Goal: Task Accomplishment & Management: Use online tool/utility

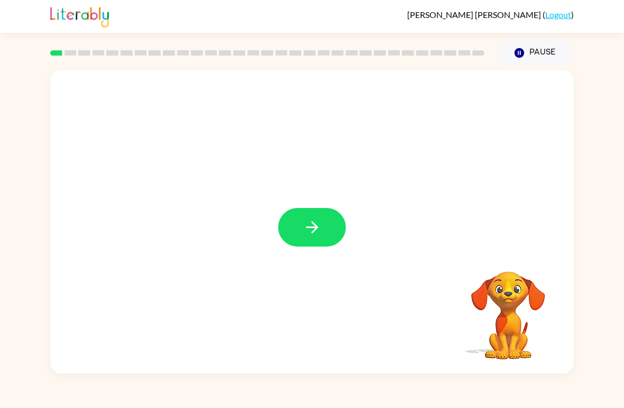
click at [306, 213] on button "button" at bounding box center [312, 227] width 68 height 39
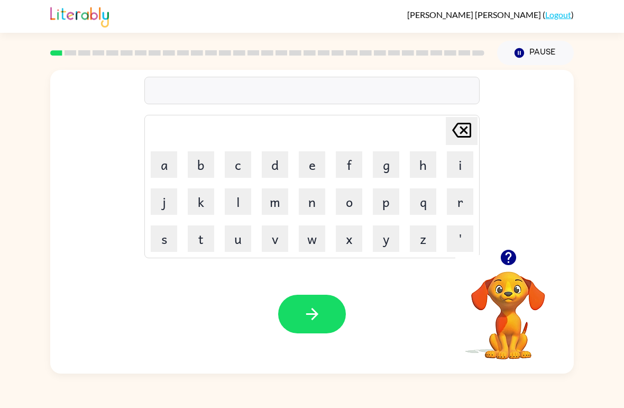
click at [207, 159] on button "b" at bounding box center [201, 164] width 26 height 26
click at [349, 201] on button "o" at bounding box center [349, 201] width 26 height 26
click at [449, 201] on button "r" at bounding box center [460, 201] width 26 height 26
click at [285, 171] on button "d" at bounding box center [275, 164] width 26 height 26
click at [311, 172] on button "e" at bounding box center [312, 164] width 26 height 26
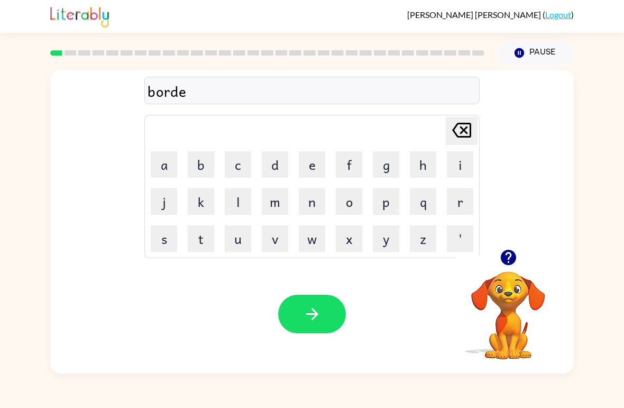
click at [452, 204] on button "r" at bounding box center [460, 201] width 26 height 26
click at [322, 304] on button "button" at bounding box center [312, 314] width 68 height 39
click at [508, 260] on icon "button" at bounding box center [507, 257] width 15 height 15
click at [460, 202] on button "r" at bounding box center [460, 201] width 26 height 26
click at [354, 197] on button "o" at bounding box center [349, 201] width 26 height 26
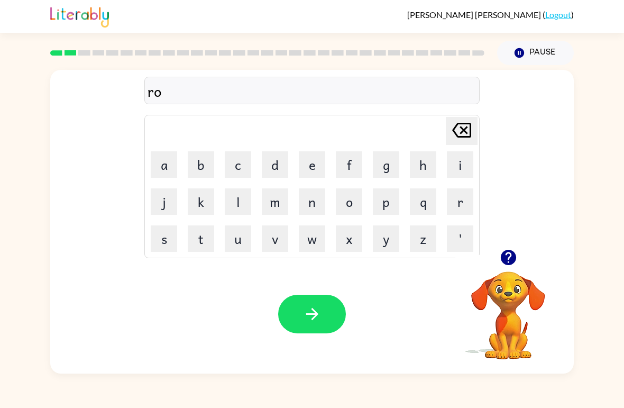
click at [319, 201] on button "n" at bounding box center [312, 201] width 26 height 26
click at [277, 165] on button "d" at bounding box center [275, 164] width 26 height 26
click at [464, 131] on icon at bounding box center [461, 130] width 19 height 15
click at [231, 235] on button "u" at bounding box center [238, 238] width 26 height 26
click at [280, 170] on button "d" at bounding box center [275, 164] width 26 height 26
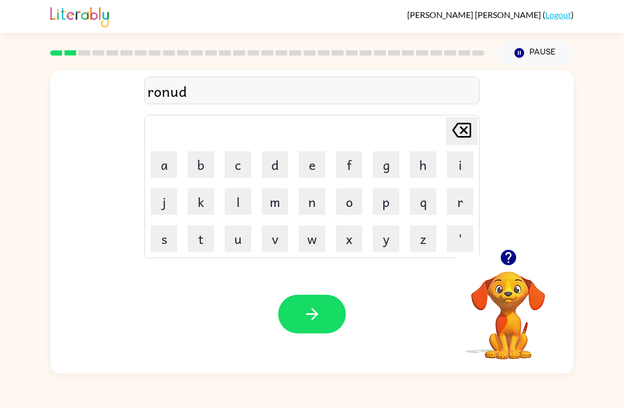
click at [467, 127] on icon at bounding box center [461, 130] width 19 height 15
click at [458, 130] on icon "[PERSON_NAME] last character input" at bounding box center [461, 129] width 25 height 25
click at [240, 245] on button "u" at bounding box center [238, 238] width 26 height 26
click at [318, 204] on button "n" at bounding box center [312, 201] width 26 height 26
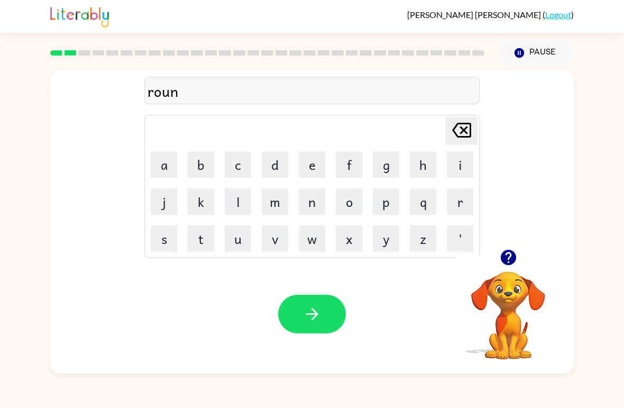
click at [280, 159] on button "d" at bounding box center [275, 164] width 26 height 26
click at [318, 308] on icon "button" at bounding box center [312, 314] width 19 height 19
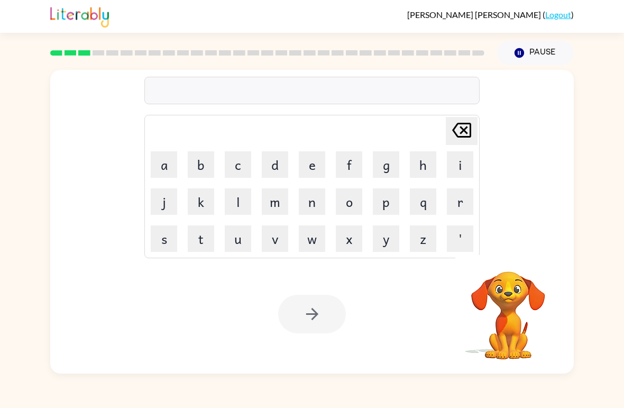
click at [283, 206] on button "m" at bounding box center [275, 201] width 26 height 26
click at [171, 165] on button "a" at bounding box center [164, 164] width 26 height 26
click at [248, 170] on button "c" at bounding box center [238, 164] width 26 height 26
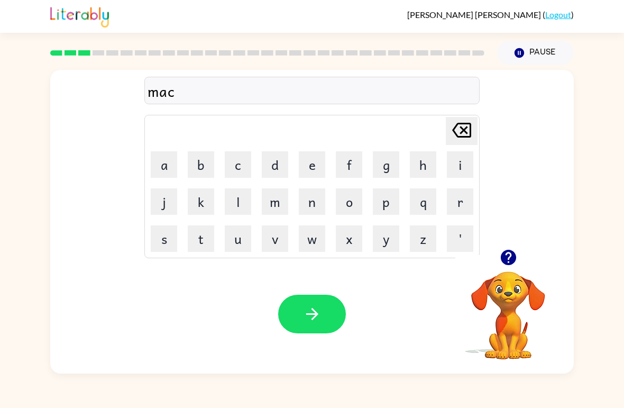
click at [424, 170] on button "h" at bounding box center [423, 164] width 26 height 26
click at [453, 168] on button "i" at bounding box center [460, 164] width 26 height 26
click at [315, 204] on button "n" at bounding box center [312, 201] width 26 height 26
click at [320, 166] on button "e" at bounding box center [312, 164] width 26 height 26
click at [335, 309] on button "button" at bounding box center [312, 314] width 68 height 39
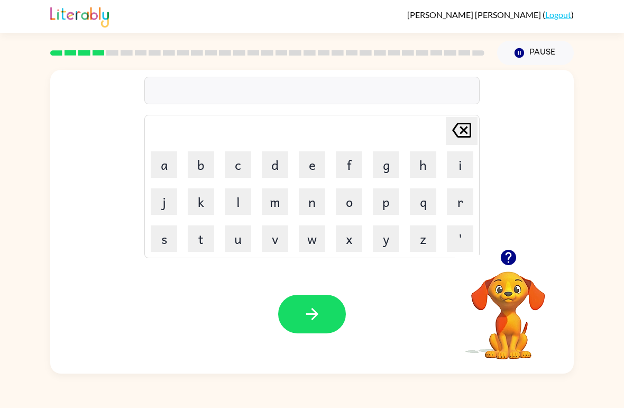
click at [184, 236] on td "t" at bounding box center [201, 239] width 36 height 36
click at [209, 244] on button "t" at bounding box center [201, 238] width 26 height 26
click at [458, 202] on button "r" at bounding box center [460, 201] width 26 height 26
click at [158, 165] on button "a" at bounding box center [164, 164] width 26 height 26
click at [454, 167] on button "i" at bounding box center [460, 164] width 26 height 26
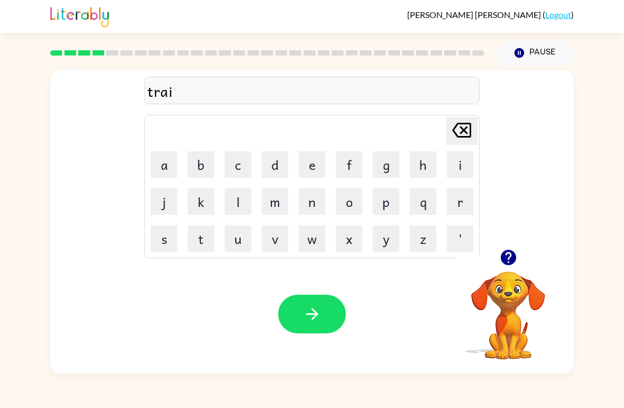
click at [314, 198] on button "n" at bounding box center [312, 201] width 26 height 26
click at [324, 315] on button "button" at bounding box center [312, 314] width 68 height 39
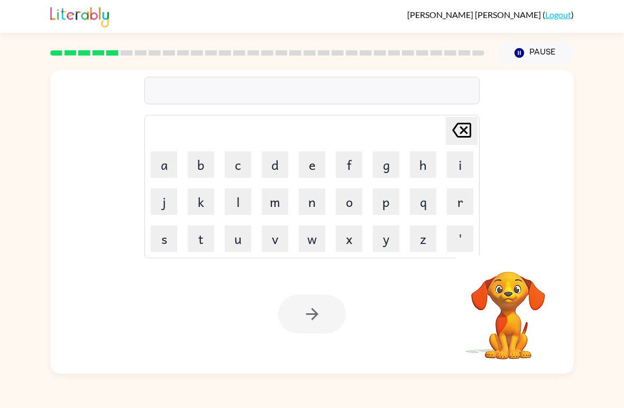
click at [281, 163] on button "d" at bounding box center [275, 164] width 26 height 26
click at [307, 168] on button "e" at bounding box center [312, 164] width 26 height 26
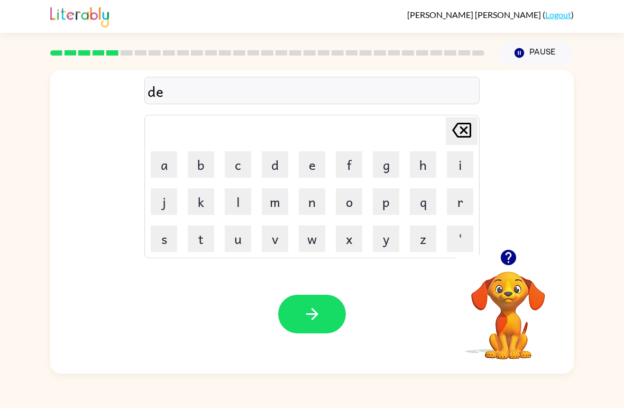
click at [347, 167] on button "f" at bounding box center [349, 164] width 26 height 26
click at [315, 168] on button "e" at bounding box center [312, 164] width 26 height 26
click at [317, 204] on button "n" at bounding box center [312, 201] width 26 height 26
click at [160, 250] on button "s" at bounding box center [164, 238] width 26 height 26
click at [458, 167] on button "i" at bounding box center [460, 164] width 26 height 26
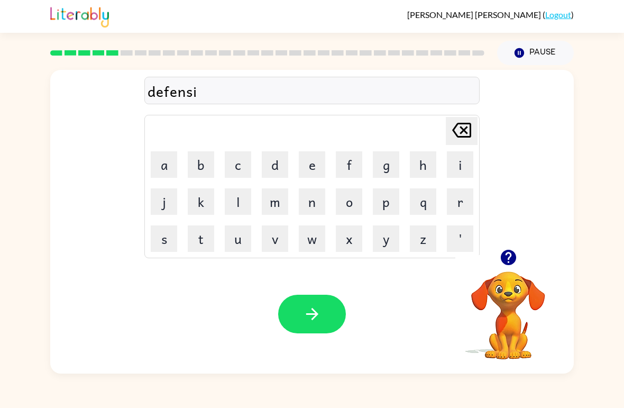
click at [278, 243] on button "v" at bounding box center [275, 238] width 26 height 26
click at [306, 171] on button "e" at bounding box center [312, 164] width 26 height 26
click at [320, 309] on icon "button" at bounding box center [312, 314] width 19 height 19
click at [275, 244] on button "v" at bounding box center [275, 238] width 26 height 26
click at [161, 161] on button "a" at bounding box center [164, 164] width 26 height 26
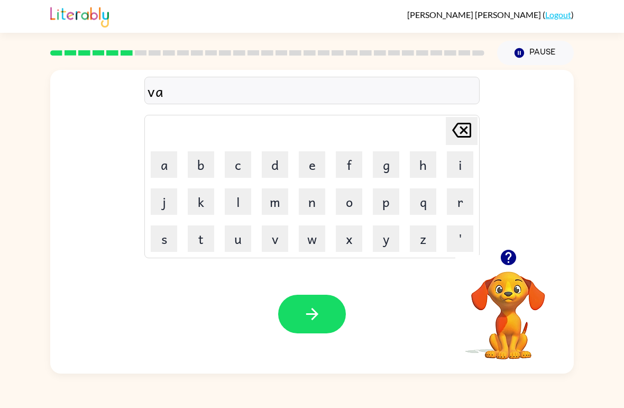
click at [238, 166] on button "c" at bounding box center [238, 164] width 26 height 26
click at [176, 162] on button "a" at bounding box center [164, 164] width 26 height 26
click at [208, 239] on button "t" at bounding box center [201, 238] width 26 height 26
click at [453, 165] on button "i" at bounding box center [460, 164] width 26 height 26
click at [351, 203] on button "o" at bounding box center [349, 201] width 26 height 26
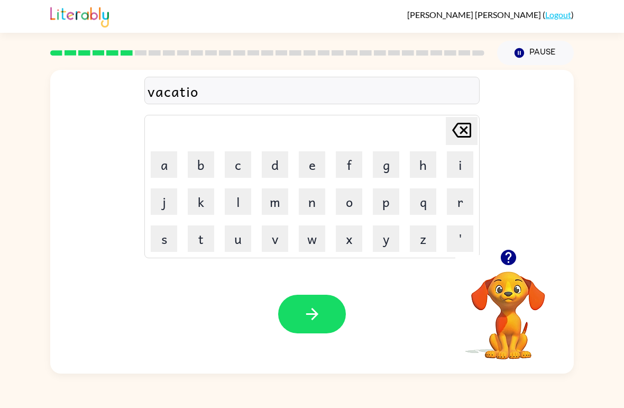
click at [300, 206] on button "n" at bounding box center [312, 201] width 26 height 26
click at [301, 316] on button "button" at bounding box center [312, 314] width 68 height 39
click at [394, 203] on button "p" at bounding box center [386, 201] width 26 height 26
click at [241, 239] on button "u" at bounding box center [238, 238] width 26 height 26
click at [278, 166] on button "d" at bounding box center [275, 164] width 26 height 26
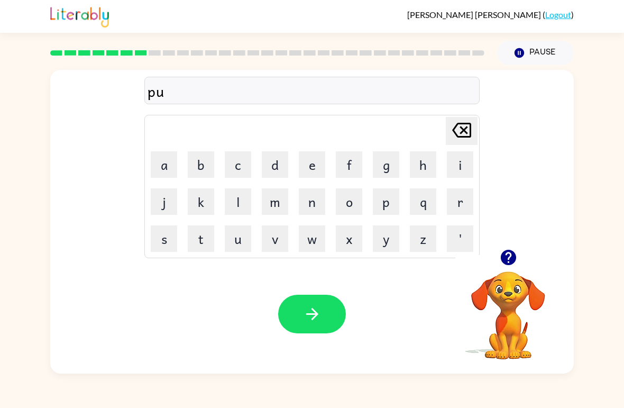
click at [278, 165] on button "d" at bounding box center [275, 164] width 26 height 26
click at [472, 198] on button "r" at bounding box center [460, 201] width 26 height 26
click at [461, 136] on icon "[PERSON_NAME] last character input" at bounding box center [461, 129] width 25 height 25
click at [239, 205] on button "l" at bounding box center [238, 201] width 26 height 26
click at [312, 168] on button "e" at bounding box center [312, 164] width 26 height 26
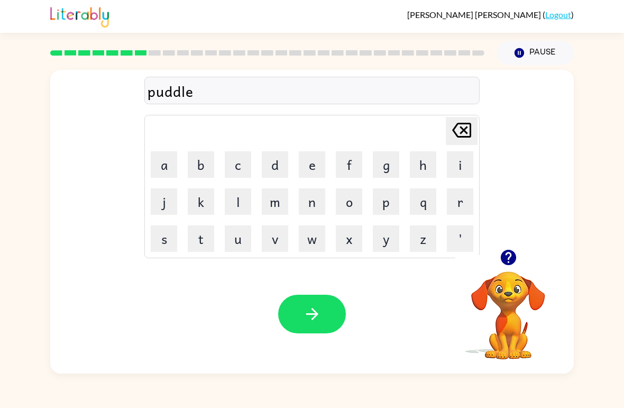
click at [305, 308] on icon "button" at bounding box center [312, 314] width 19 height 19
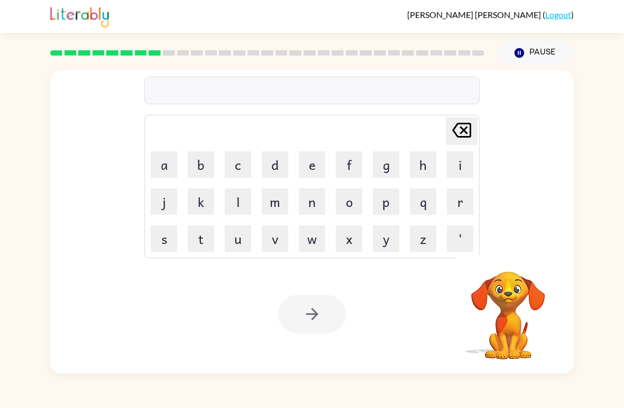
click at [281, 201] on button "m" at bounding box center [275, 201] width 26 height 26
click at [460, 165] on button "i" at bounding box center [460, 164] width 26 height 26
click at [459, 202] on button "r" at bounding box center [460, 201] width 26 height 26
click at [170, 163] on button "a" at bounding box center [164, 164] width 26 height 26
click at [239, 165] on button "c" at bounding box center [238, 164] width 26 height 26
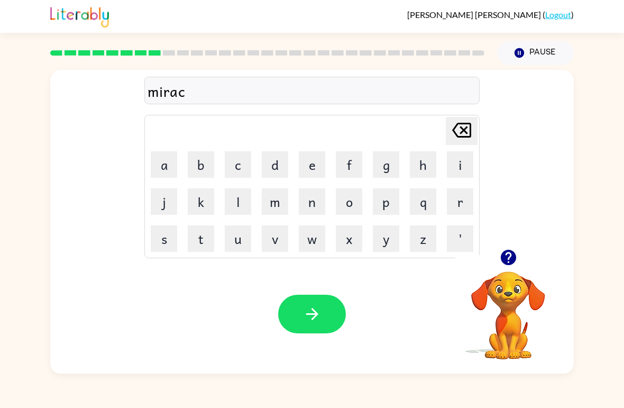
click at [246, 204] on button "l" at bounding box center [238, 201] width 26 height 26
click at [306, 171] on button "e" at bounding box center [312, 164] width 26 height 26
click at [307, 304] on button "button" at bounding box center [312, 314] width 68 height 39
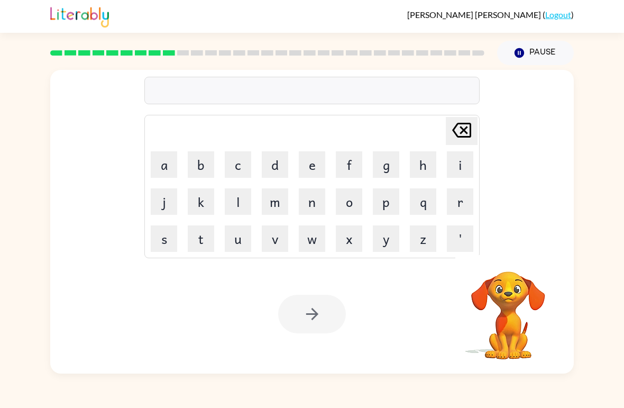
click at [278, 204] on button "m" at bounding box center [275, 201] width 26 height 26
click at [457, 166] on button "i" at bounding box center [460, 164] width 26 height 26
click at [274, 167] on button "d" at bounding box center [275, 164] width 26 height 26
click at [269, 207] on button "m" at bounding box center [275, 201] width 26 height 26
click at [362, 197] on button "o" at bounding box center [349, 201] width 26 height 26
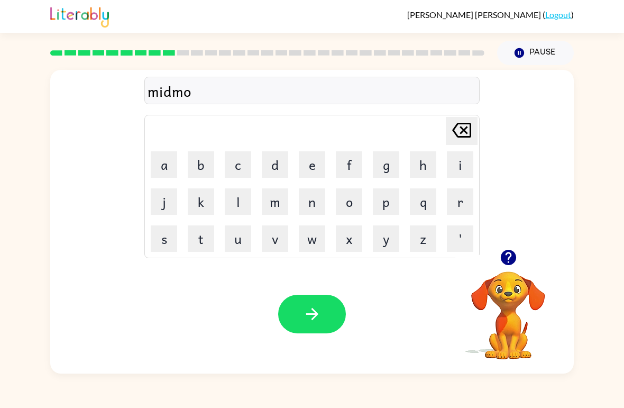
click at [457, 207] on button "r" at bounding box center [460, 201] width 26 height 26
click at [316, 203] on button "n" at bounding box center [312, 201] width 26 height 26
click at [453, 172] on button "i" at bounding box center [460, 164] width 26 height 26
click at [383, 177] on button "g" at bounding box center [386, 164] width 26 height 26
click at [451, 132] on icon "[PERSON_NAME] last character input" at bounding box center [461, 129] width 25 height 25
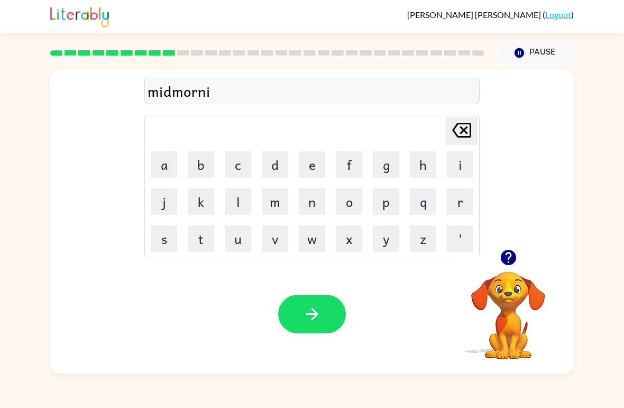
click at [307, 206] on button "n" at bounding box center [312, 201] width 26 height 26
click at [391, 168] on button "g" at bounding box center [386, 164] width 26 height 26
click at [312, 304] on button "button" at bounding box center [312, 314] width 68 height 39
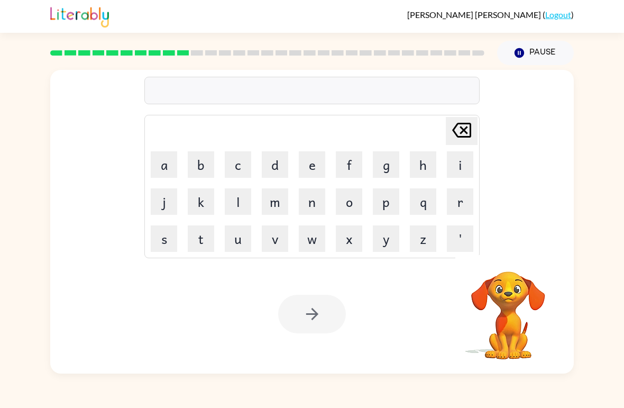
click at [277, 161] on button "d" at bounding box center [275, 164] width 26 height 26
click at [456, 170] on button "i" at bounding box center [460, 164] width 26 height 26
click at [176, 238] on button "s" at bounding box center [164, 238] width 26 height 26
click at [207, 239] on button "t" at bounding box center [201, 238] width 26 height 26
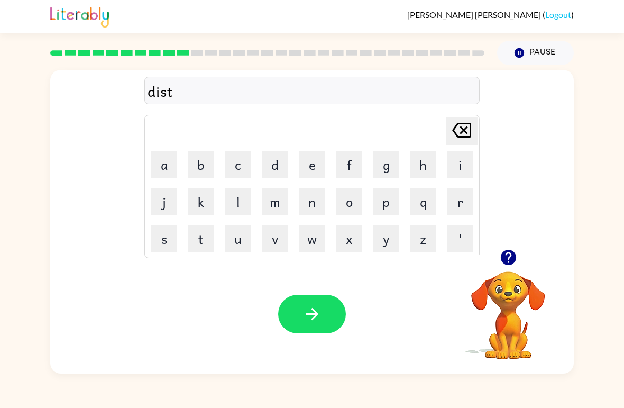
click at [459, 202] on button "r" at bounding box center [460, 201] width 26 height 26
click at [242, 235] on button "u" at bounding box center [238, 238] width 26 height 26
click at [166, 238] on button "s" at bounding box center [164, 238] width 26 height 26
click at [199, 241] on button "t" at bounding box center [201, 238] width 26 height 26
click at [317, 319] on icon "button" at bounding box center [312, 314] width 19 height 19
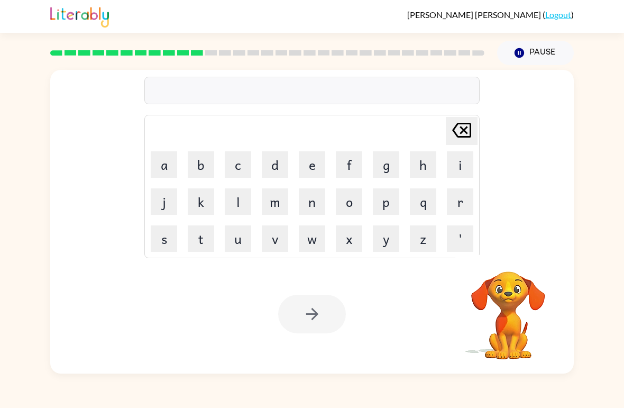
click at [460, 208] on button "r" at bounding box center [460, 201] width 26 height 26
click at [346, 206] on button "o" at bounding box center [349, 201] width 26 height 26
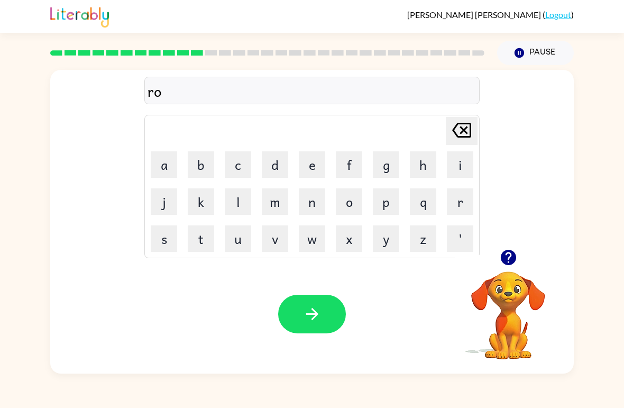
click at [276, 166] on button "d" at bounding box center [275, 164] width 26 height 26
click at [322, 162] on button "e" at bounding box center [312, 164] width 26 height 26
click at [308, 306] on icon "button" at bounding box center [312, 314] width 19 height 19
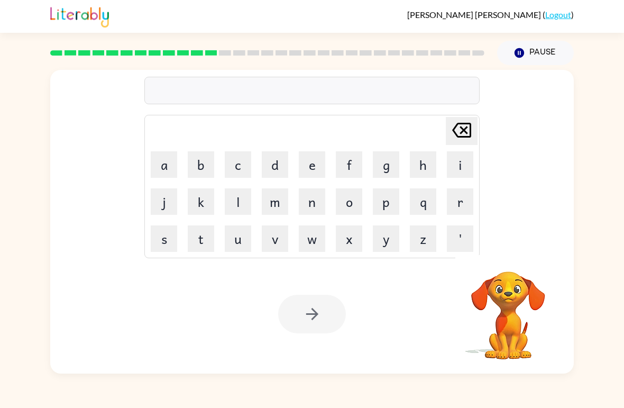
click at [241, 237] on button "u" at bounding box center [238, 238] width 26 height 26
click at [424, 211] on button "q" at bounding box center [423, 201] width 26 height 26
click at [464, 131] on icon at bounding box center [461, 130] width 19 height 15
click at [395, 197] on button "p" at bounding box center [386, 201] width 26 height 26
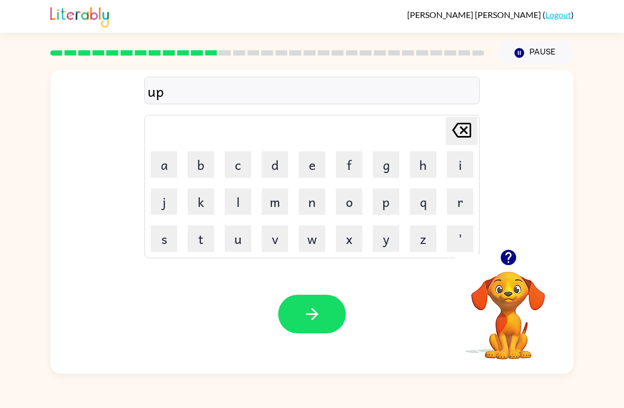
click at [388, 166] on button "g" at bounding box center [386, 164] width 26 height 26
click at [459, 211] on button "r" at bounding box center [460, 201] width 26 height 26
click at [167, 171] on button "a" at bounding box center [164, 164] width 26 height 26
click at [277, 170] on button "d" at bounding box center [275, 164] width 26 height 26
click at [312, 165] on button "e" at bounding box center [312, 164] width 26 height 26
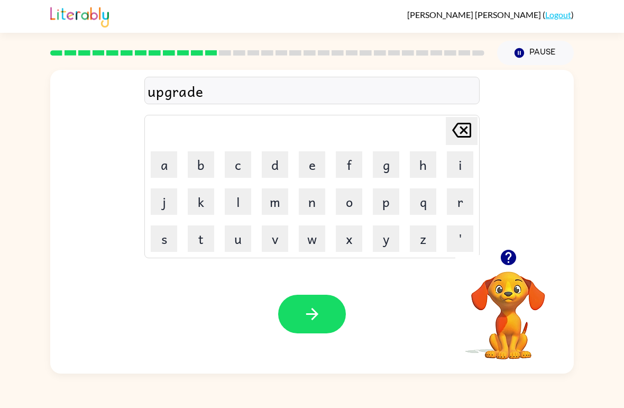
click at [315, 310] on icon "button" at bounding box center [312, 314] width 19 height 19
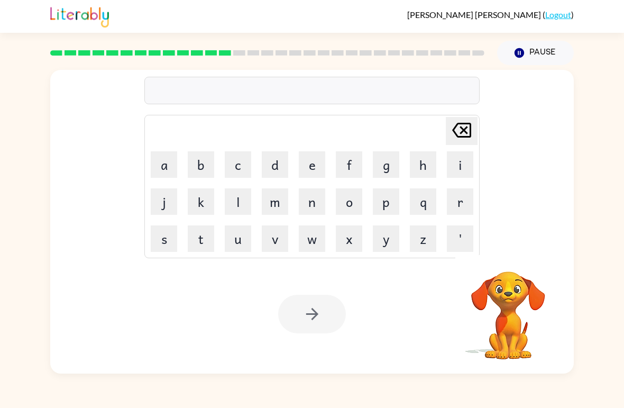
click at [287, 206] on button "m" at bounding box center [275, 201] width 26 height 26
click at [163, 168] on button "a" at bounding box center [164, 164] width 26 height 26
click at [274, 167] on button "d" at bounding box center [275, 164] width 26 height 26
click at [310, 195] on button "n" at bounding box center [312, 201] width 26 height 26
click at [313, 165] on button "e" at bounding box center [312, 164] width 26 height 26
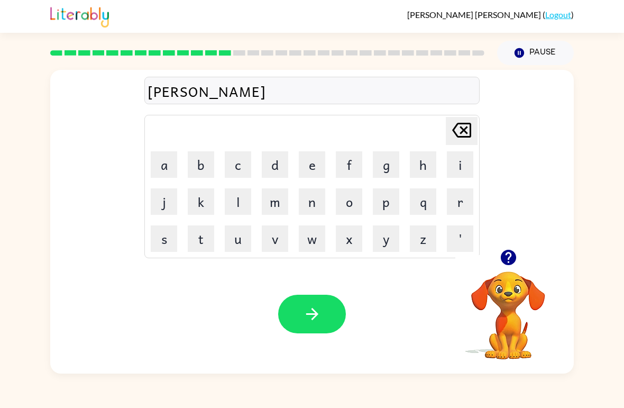
click at [165, 244] on button "s" at bounding box center [164, 238] width 26 height 26
click at [307, 313] on icon "button" at bounding box center [312, 314] width 19 height 19
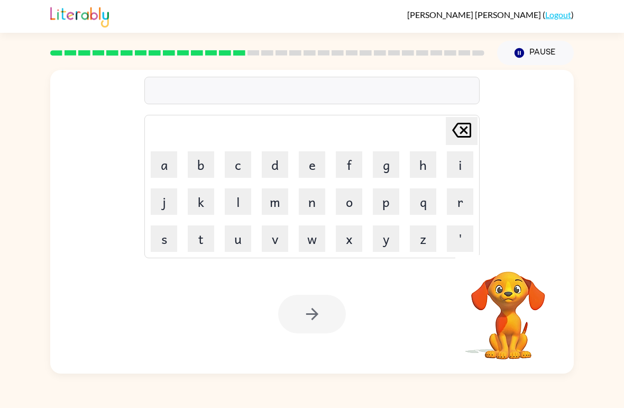
click at [206, 169] on button "b" at bounding box center [201, 164] width 26 height 26
click at [348, 207] on button "o" at bounding box center [349, 201] width 26 height 26
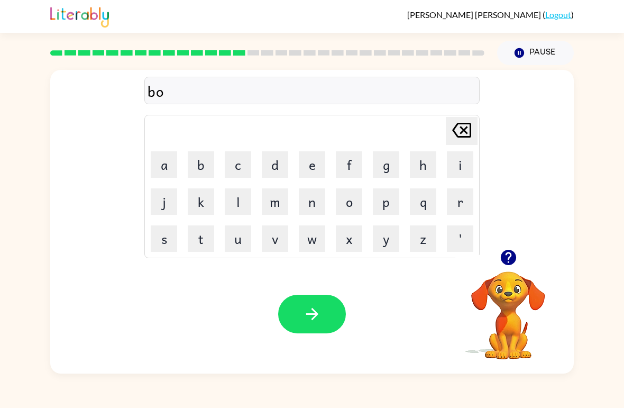
click at [309, 205] on button "n" at bounding box center [312, 201] width 26 height 26
click at [245, 243] on button "u" at bounding box center [238, 238] width 26 height 26
click at [163, 246] on button "s" at bounding box center [164, 238] width 26 height 26
click at [316, 311] on icon "button" at bounding box center [312, 314] width 19 height 19
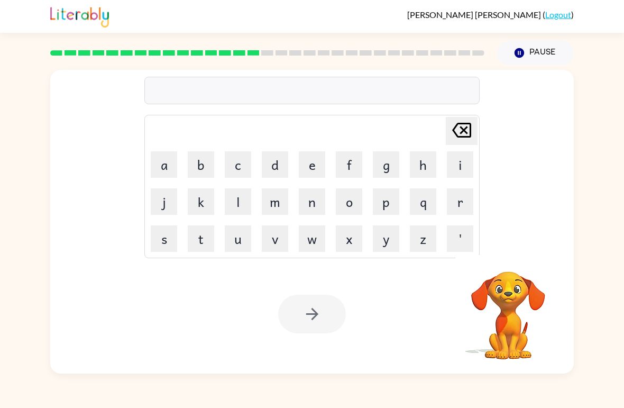
click at [170, 166] on button "a" at bounding box center [164, 164] width 26 height 26
click at [461, 135] on icon "[PERSON_NAME] last character input" at bounding box center [461, 129] width 25 height 25
click at [162, 234] on button "s" at bounding box center [164, 238] width 26 height 26
click at [317, 235] on button "w" at bounding box center [312, 238] width 26 height 26
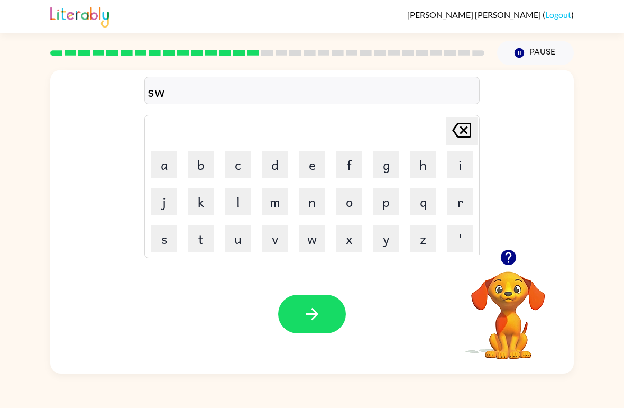
click at [166, 161] on button "a" at bounding box center [164, 164] width 26 height 26
click at [454, 202] on button "r" at bounding box center [460, 201] width 26 height 26
click at [315, 240] on button "w" at bounding box center [312, 238] width 26 height 26
click at [457, 131] on icon "[PERSON_NAME] last character input" at bounding box center [461, 129] width 25 height 25
click at [286, 198] on button "m" at bounding box center [275, 201] width 26 height 26
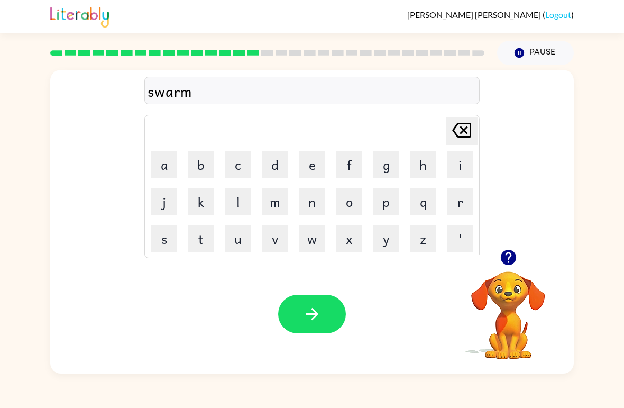
click at [330, 323] on button "button" at bounding box center [312, 314] width 68 height 39
click at [234, 189] on button "l" at bounding box center [238, 201] width 26 height 26
click at [266, 184] on td "m" at bounding box center [275, 202] width 36 height 36
click at [287, 177] on button "d" at bounding box center [275, 164] width 26 height 26
click at [311, 177] on button "e" at bounding box center [312, 164] width 26 height 26
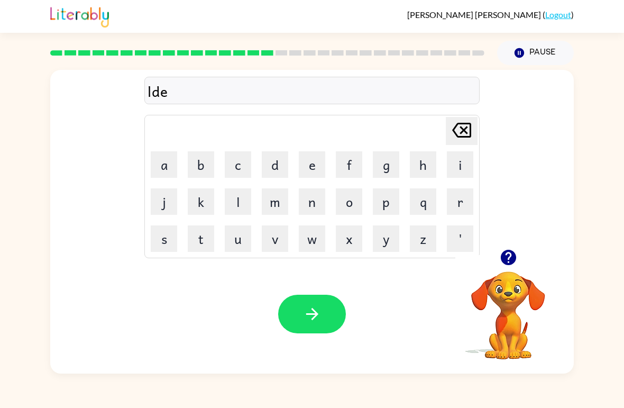
click at [222, 227] on td "u" at bounding box center [238, 239] width 36 height 36
click at [201, 193] on button "k" at bounding box center [201, 201] width 26 height 26
click at [259, 186] on td "m" at bounding box center [275, 202] width 36 height 36
click at [288, 211] on button "m" at bounding box center [275, 201] width 26 height 26
click at [269, 240] on button "v" at bounding box center [275, 238] width 26 height 26
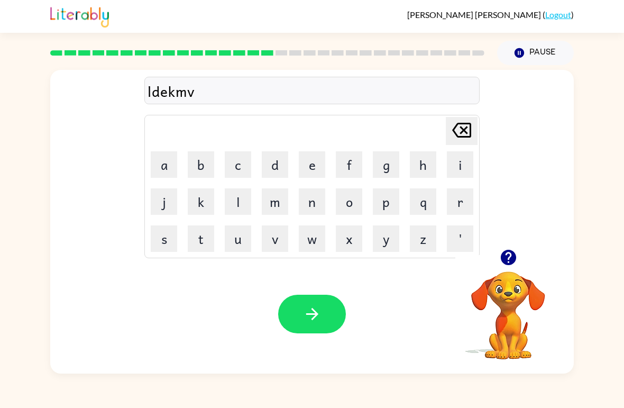
click at [211, 223] on td "t" at bounding box center [201, 239] width 36 height 36
click at [236, 184] on td "l" at bounding box center [238, 202] width 36 height 36
click at [347, 227] on button "x" at bounding box center [349, 238] width 26 height 26
click at [257, 246] on td "v" at bounding box center [275, 239] width 36 height 36
click at [213, 189] on button "k" at bounding box center [201, 201] width 26 height 26
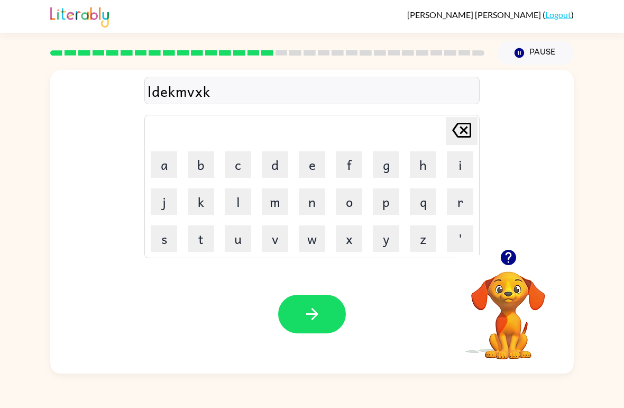
click at [162, 206] on button "j" at bounding box center [164, 201] width 26 height 26
click at [176, 240] on button "s" at bounding box center [164, 238] width 26 height 26
click at [243, 230] on button "u" at bounding box center [238, 238] width 26 height 26
click at [369, 216] on td "p" at bounding box center [386, 202] width 36 height 36
click at [342, 232] on button "x" at bounding box center [349, 238] width 26 height 26
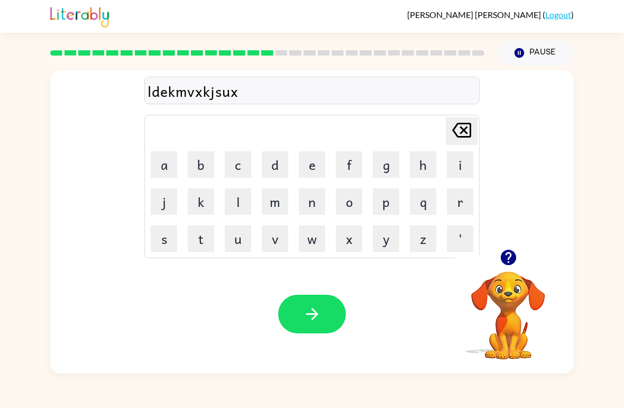
click at [351, 238] on button "x" at bounding box center [349, 238] width 26 height 26
click at [385, 232] on button "y" at bounding box center [386, 238] width 26 height 26
click at [399, 227] on button "y" at bounding box center [386, 238] width 26 height 26
click at [402, 231] on td "y" at bounding box center [386, 239] width 36 height 36
click at [411, 241] on button "z" at bounding box center [423, 238] width 26 height 26
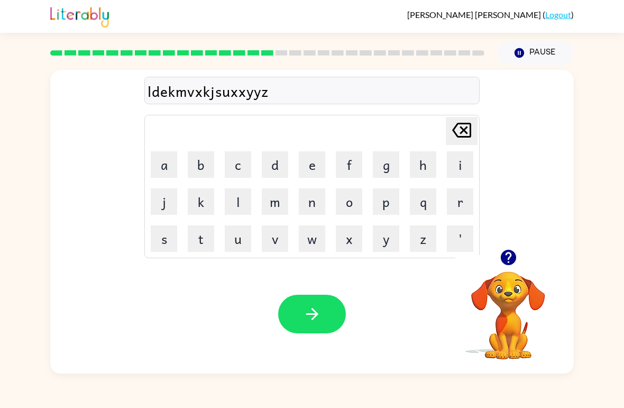
click at [411, 241] on button "z" at bounding box center [423, 238] width 26 height 26
click at [382, 239] on button "y" at bounding box center [386, 238] width 26 height 26
click at [342, 227] on button "x" at bounding box center [349, 238] width 26 height 26
click at [295, 210] on td "n" at bounding box center [312, 202] width 36 height 36
click at [273, 208] on button "m" at bounding box center [275, 201] width 26 height 26
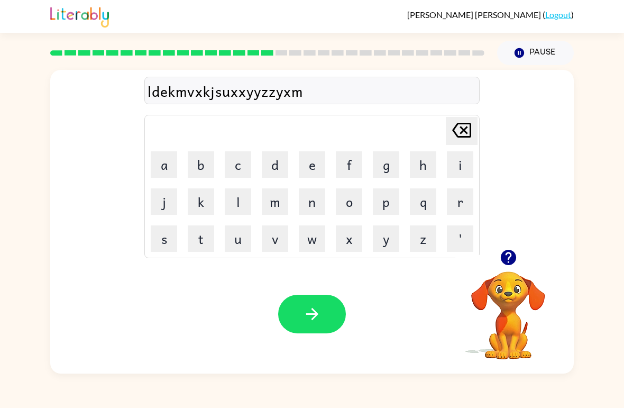
click at [225, 227] on button "u" at bounding box center [238, 238] width 26 height 26
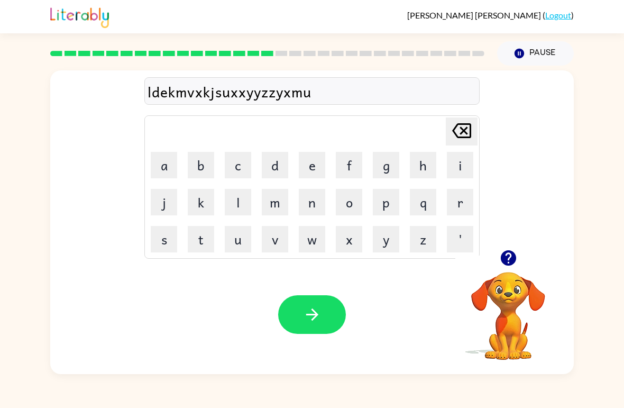
click at [163, 167] on button "a" at bounding box center [164, 164] width 26 height 26
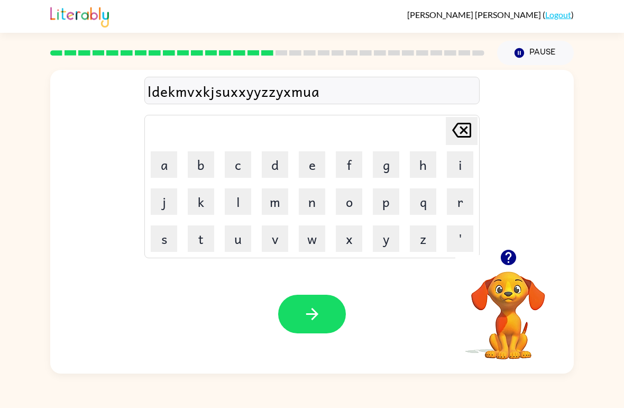
click at [318, 197] on button "n" at bounding box center [312, 201] width 26 height 26
click at [369, 186] on td "p" at bounding box center [386, 202] width 36 height 36
click at [336, 172] on button "f" at bounding box center [349, 164] width 26 height 26
click at [263, 174] on button "d" at bounding box center [275, 164] width 26 height 26
click at [226, 175] on button "c" at bounding box center [238, 164] width 26 height 26
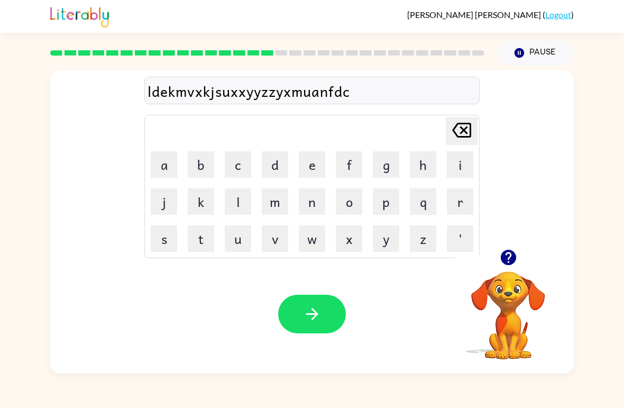
click at [213, 206] on button "k" at bounding box center [201, 201] width 26 height 26
click at [188, 229] on button "t" at bounding box center [201, 238] width 26 height 26
click at [188, 206] on button "k" at bounding box center [201, 201] width 26 height 26
click at [245, 194] on button "l" at bounding box center [238, 201] width 26 height 26
click at [343, 170] on button "f" at bounding box center [349, 164] width 26 height 26
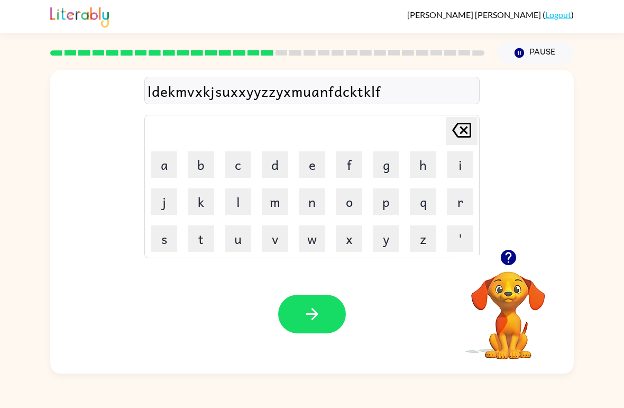
click at [382, 195] on button "p" at bounding box center [386, 201] width 26 height 26
click at [380, 210] on button "p" at bounding box center [386, 201] width 26 height 26
click at [310, 213] on button "n" at bounding box center [312, 201] width 26 height 26
click at [267, 198] on button "m" at bounding box center [275, 201] width 26 height 26
click at [176, 157] on button "a" at bounding box center [164, 164] width 26 height 26
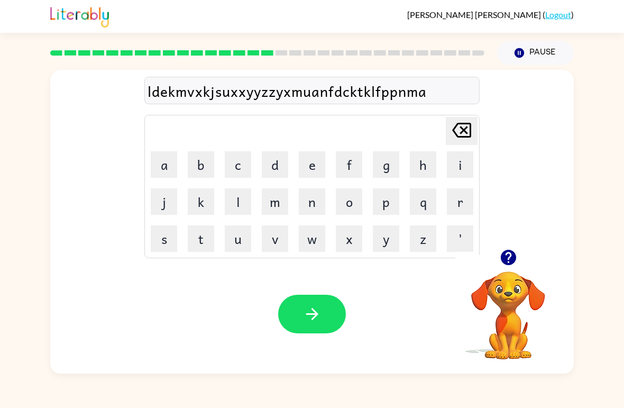
click at [181, 161] on td "a" at bounding box center [164, 165] width 36 height 36
click at [263, 217] on td "m" at bounding box center [275, 202] width 36 height 36
click at [288, 250] on button "v" at bounding box center [275, 238] width 26 height 26
click at [341, 250] on button "x" at bounding box center [349, 238] width 26 height 26
click at [378, 242] on button "y" at bounding box center [386, 238] width 26 height 26
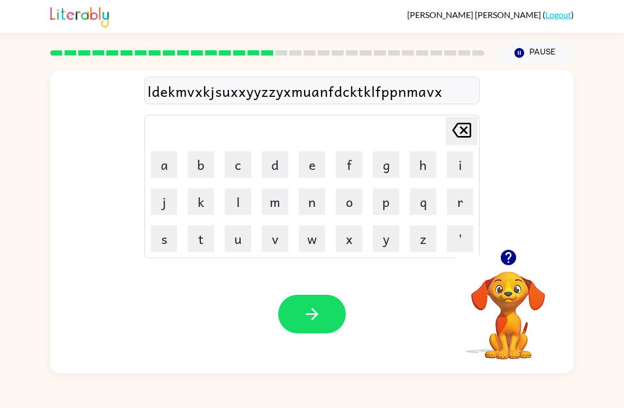
click at [351, 241] on button "x" at bounding box center [349, 238] width 26 height 26
click at [387, 235] on button "y" at bounding box center [386, 238] width 26 height 26
click at [226, 231] on button "u" at bounding box center [238, 238] width 26 height 26
click at [211, 243] on button "t" at bounding box center [201, 238] width 26 height 26
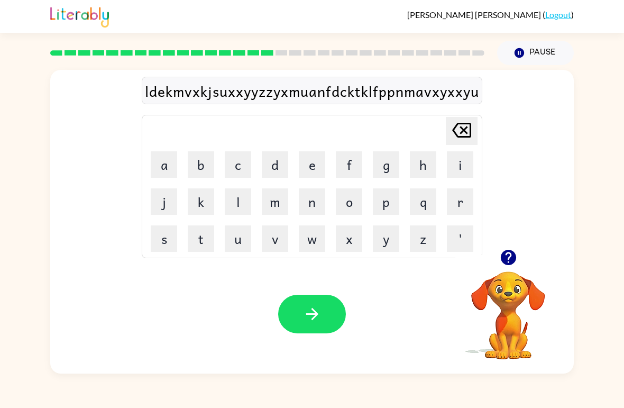
click at [211, 242] on button "t" at bounding box center [201, 238] width 26 height 26
click at [294, 189] on td "n" at bounding box center [312, 202] width 36 height 36
click at [349, 213] on button "o" at bounding box center [349, 201] width 26 height 26
click at [432, 211] on button "q" at bounding box center [423, 201] width 26 height 26
click at [472, 192] on button "r" at bounding box center [460, 201] width 26 height 26
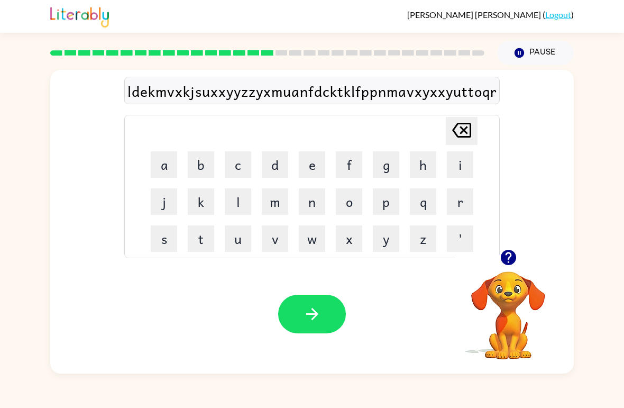
click at [454, 205] on button "r" at bounding box center [460, 201] width 26 height 26
click at [391, 177] on button "g" at bounding box center [386, 164] width 26 height 26
click at [325, 190] on button "n" at bounding box center [312, 201] width 26 height 26
click at [266, 201] on button "m" at bounding box center [275, 201] width 26 height 26
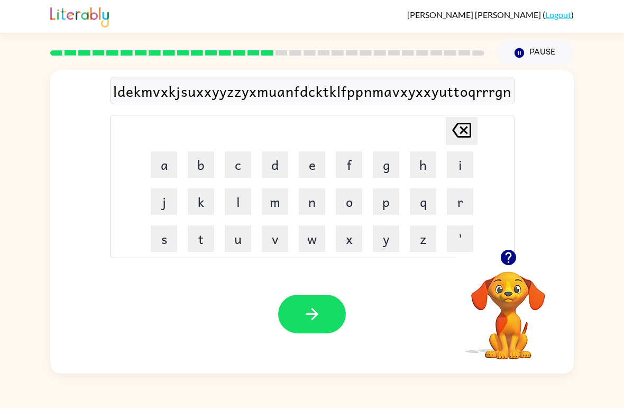
click at [213, 194] on button "k" at bounding box center [201, 201] width 26 height 26
click at [263, 166] on button "d" at bounding box center [275, 164] width 26 height 26
click at [419, 213] on button "q" at bounding box center [423, 201] width 26 height 26
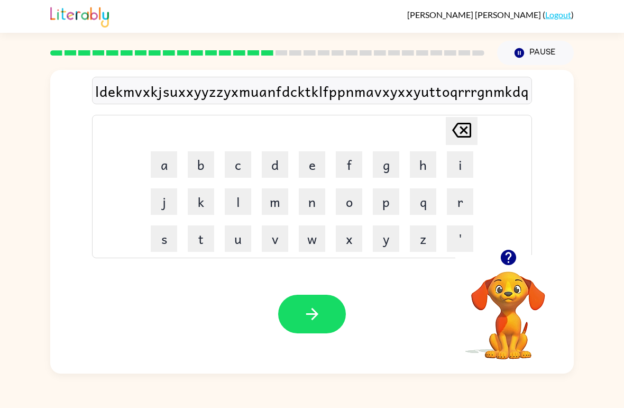
click at [470, 199] on button "r" at bounding box center [460, 201] width 26 height 26
click at [361, 245] on button "x" at bounding box center [349, 238] width 26 height 26
click at [299, 196] on button "n" at bounding box center [312, 201] width 26 height 26
click at [297, 194] on td "n" at bounding box center [312, 202] width 36 height 36
click at [202, 225] on button "t" at bounding box center [201, 238] width 26 height 26
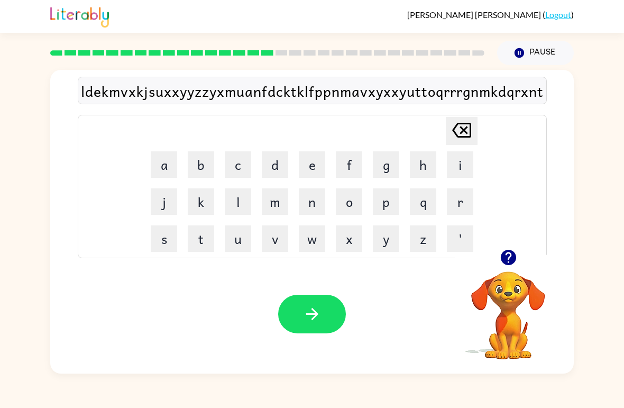
click at [343, 245] on button "x" at bounding box center [349, 238] width 26 height 26
click at [287, 204] on button "m" at bounding box center [275, 201] width 26 height 26
click at [469, 137] on icon at bounding box center [461, 130] width 19 height 15
click at [456, 135] on icon at bounding box center [461, 130] width 19 height 15
click at [460, 134] on icon "[PERSON_NAME] last character input" at bounding box center [461, 129] width 25 height 25
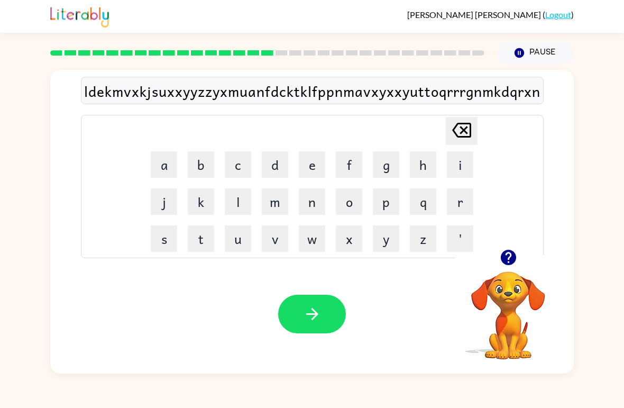
click at [466, 131] on icon "[PERSON_NAME] last character input" at bounding box center [461, 129] width 25 height 25
click at [465, 130] on icon at bounding box center [461, 130] width 19 height 15
click at [460, 137] on icon at bounding box center [461, 130] width 19 height 15
click at [458, 136] on icon at bounding box center [461, 130] width 19 height 15
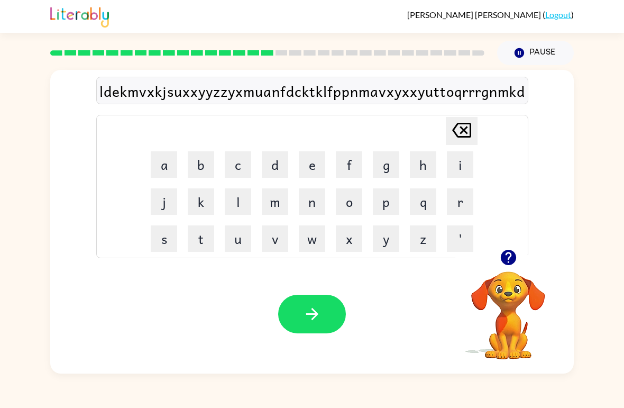
click at [458, 136] on icon at bounding box center [461, 130] width 19 height 15
click at [463, 132] on icon at bounding box center [461, 130] width 19 height 15
click at [462, 132] on icon at bounding box center [461, 130] width 19 height 15
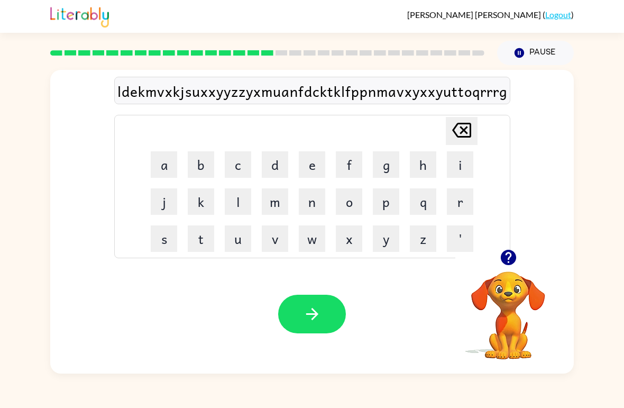
click at [462, 131] on icon "[PERSON_NAME] last character input" at bounding box center [461, 129] width 25 height 25
click at [459, 132] on icon "[PERSON_NAME] last character input" at bounding box center [461, 129] width 25 height 25
click at [455, 133] on icon at bounding box center [461, 130] width 19 height 15
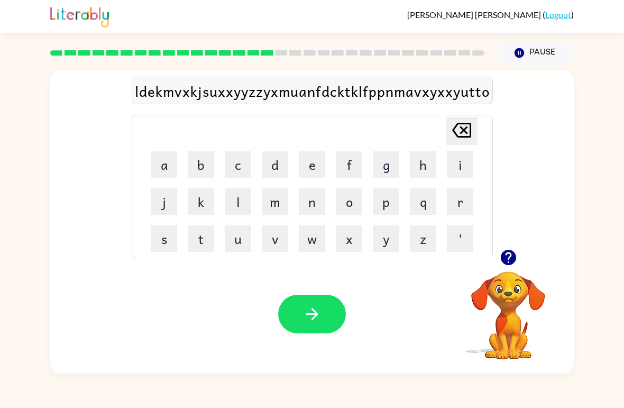
click at [455, 132] on icon at bounding box center [461, 130] width 19 height 15
click at [454, 133] on icon at bounding box center [461, 130] width 19 height 15
click at [450, 134] on icon "[PERSON_NAME] last character input" at bounding box center [461, 129] width 25 height 25
click at [449, 133] on icon "[PERSON_NAME] last character input" at bounding box center [461, 129] width 25 height 25
click at [450, 134] on icon "[PERSON_NAME] last character input" at bounding box center [461, 129] width 25 height 25
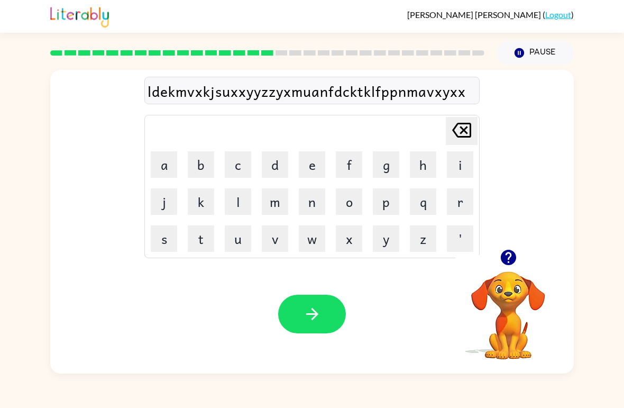
click at [450, 134] on icon "[PERSON_NAME] last character input" at bounding box center [461, 129] width 25 height 25
click at [462, 126] on icon "[PERSON_NAME] last character input" at bounding box center [461, 129] width 25 height 25
click at [456, 134] on icon at bounding box center [461, 130] width 19 height 15
click at [456, 133] on icon at bounding box center [461, 130] width 19 height 15
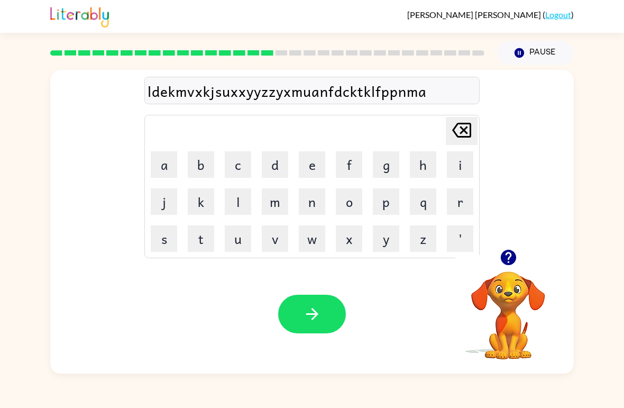
click at [455, 135] on icon "[PERSON_NAME] last character input" at bounding box center [461, 129] width 25 height 25
click at [455, 134] on icon at bounding box center [461, 130] width 19 height 15
click at [455, 133] on icon at bounding box center [461, 130] width 19 height 15
click at [454, 132] on icon at bounding box center [461, 130] width 19 height 15
click at [457, 130] on icon "[PERSON_NAME] last character input" at bounding box center [461, 129] width 25 height 25
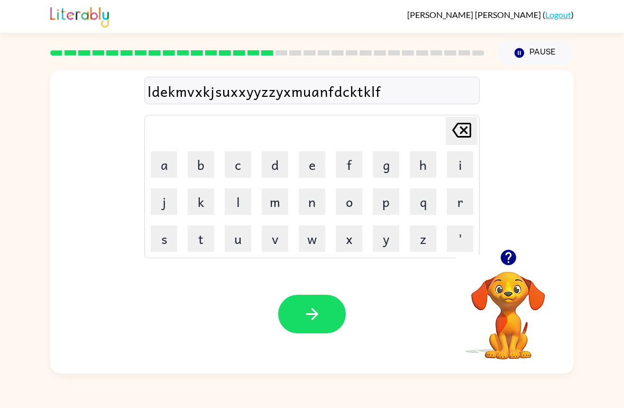
click at [457, 130] on icon "[PERSON_NAME] last character input" at bounding box center [461, 129] width 25 height 25
click at [454, 135] on icon "[PERSON_NAME] last character input" at bounding box center [461, 129] width 25 height 25
click at [450, 138] on icon "[PERSON_NAME] last character input" at bounding box center [461, 129] width 25 height 25
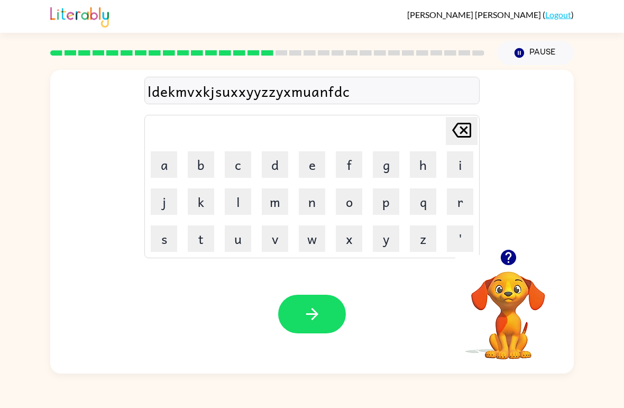
click at [454, 135] on icon "[PERSON_NAME] last character input" at bounding box center [461, 129] width 25 height 25
click at [452, 136] on icon "[PERSON_NAME] last character input" at bounding box center [461, 129] width 25 height 25
click at [451, 136] on icon "[PERSON_NAME] last character input" at bounding box center [461, 129] width 25 height 25
click at [453, 134] on icon "[PERSON_NAME] last character input" at bounding box center [461, 129] width 25 height 25
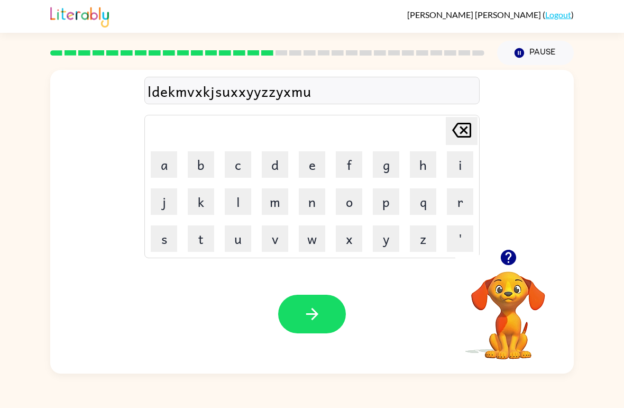
click at [453, 133] on icon "[PERSON_NAME] last character input" at bounding box center [461, 129] width 25 height 25
click at [453, 136] on icon "[PERSON_NAME] last character input" at bounding box center [461, 129] width 25 height 25
click at [453, 135] on icon "[PERSON_NAME] last character input" at bounding box center [461, 129] width 25 height 25
click at [451, 135] on icon "[PERSON_NAME] last character input" at bounding box center [461, 129] width 25 height 25
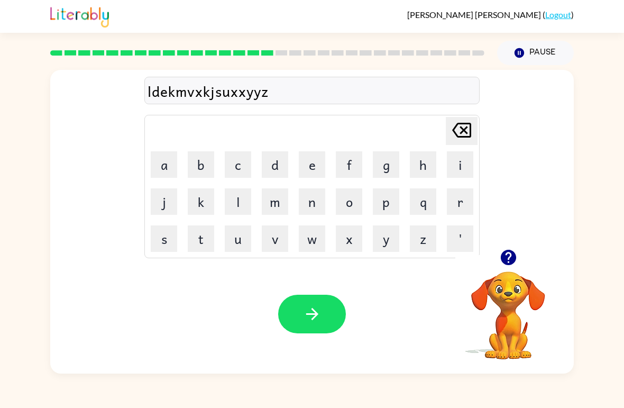
click at [447, 141] on button "[PERSON_NAME] last character input" at bounding box center [462, 131] width 32 height 28
click at [460, 130] on icon "[PERSON_NAME] last character input" at bounding box center [461, 129] width 25 height 25
click at [460, 129] on icon "[PERSON_NAME] last character input" at bounding box center [461, 129] width 25 height 25
click at [453, 135] on icon "[PERSON_NAME] last character input" at bounding box center [461, 129] width 25 height 25
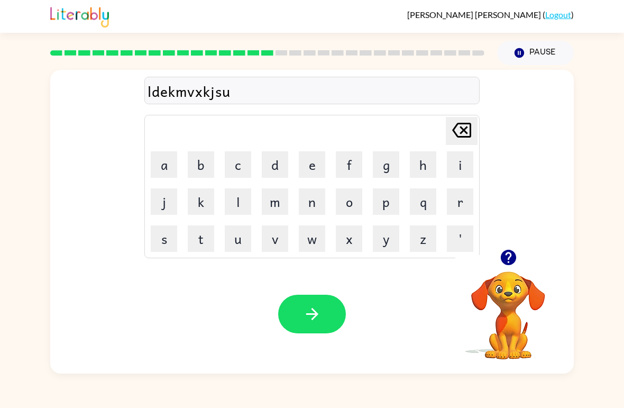
click at [453, 135] on icon "[PERSON_NAME] last character input" at bounding box center [461, 129] width 25 height 25
click at [457, 132] on icon "[PERSON_NAME] last character input" at bounding box center [461, 129] width 25 height 25
click at [455, 134] on icon at bounding box center [461, 130] width 19 height 15
click at [452, 136] on icon "[PERSON_NAME] last character input" at bounding box center [461, 129] width 25 height 25
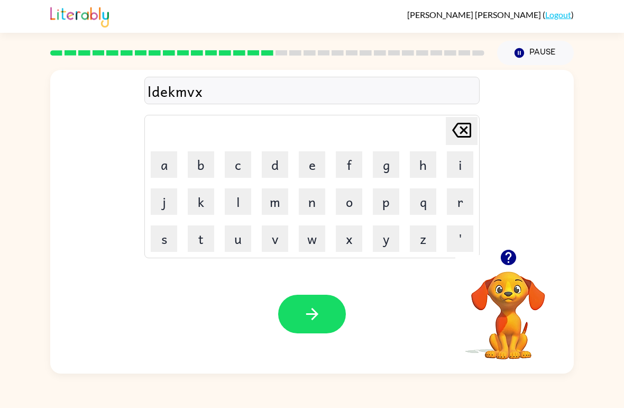
click at [451, 136] on icon "[PERSON_NAME] last character input" at bounding box center [461, 129] width 25 height 25
click at [451, 138] on icon "[PERSON_NAME] last character input" at bounding box center [461, 129] width 25 height 25
click at [453, 135] on icon "[PERSON_NAME] last character input" at bounding box center [461, 129] width 25 height 25
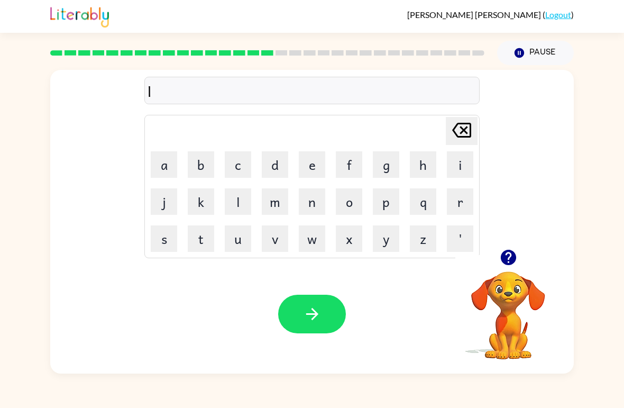
click at [451, 134] on icon "[PERSON_NAME] last character input" at bounding box center [461, 129] width 25 height 25
click at [452, 134] on icon "[PERSON_NAME] last character input" at bounding box center [461, 129] width 25 height 25
click at [452, 133] on icon "[PERSON_NAME] last character input" at bounding box center [461, 129] width 25 height 25
click at [453, 131] on icon at bounding box center [461, 130] width 19 height 15
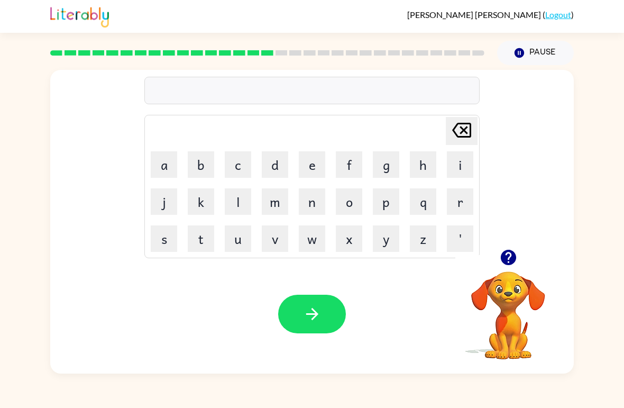
click at [456, 129] on icon "[PERSON_NAME] last character input" at bounding box center [461, 129] width 25 height 25
click at [459, 127] on icon "[PERSON_NAME] last character input" at bounding box center [461, 129] width 25 height 25
click at [458, 127] on icon "[PERSON_NAME] last character input" at bounding box center [461, 129] width 25 height 25
click at [460, 124] on icon at bounding box center [461, 130] width 19 height 15
click at [459, 125] on icon "[PERSON_NAME] last character input" at bounding box center [461, 129] width 25 height 25
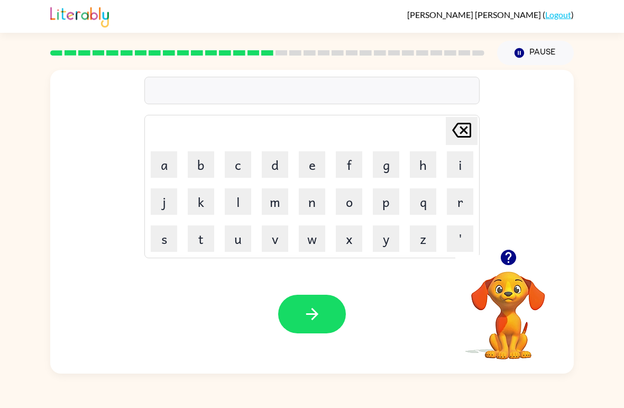
click at [461, 123] on icon at bounding box center [461, 130] width 19 height 15
click at [460, 123] on icon at bounding box center [461, 130] width 19 height 15
click at [461, 121] on icon "[PERSON_NAME] last character input" at bounding box center [461, 129] width 25 height 25
click at [459, 123] on icon at bounding box center [461, 130] width 19 height 15
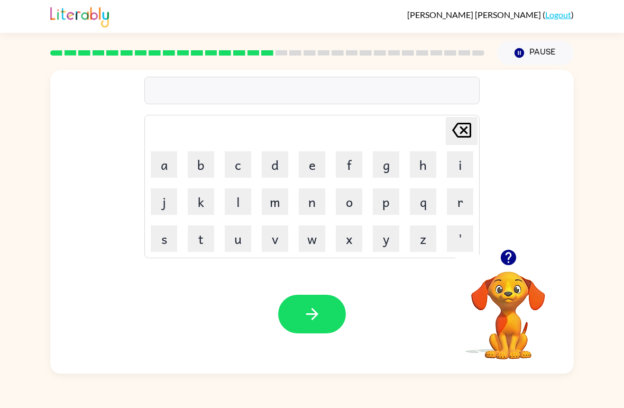
click at [459, 123] on icon at bounding box center [461, 130] width 19 height 15
click at [458, 124] on icon at bounding box center [461, 130] width 19 height 15
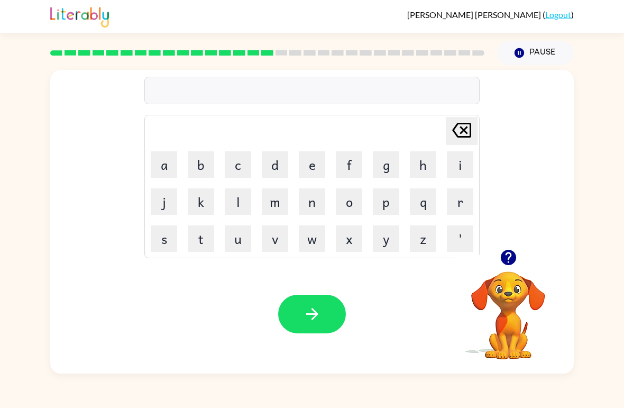
click at [459, 126] on icon "[PERSON_NAME] last character input" at bounding box center [461, 129] width 25 height 25
click at [459, 125] on icon "[PERSON_NAME] last character input" at bounding box center [461, 129] width 25 height 25
click at [459, 124] on icon at bounding box center [461, 130] width 19 height 15
click at [458, 124] on icon at bounding box center [461, 130] width 19 height 15
click at [457, 124] on icon "[PERSON_NAME] last character input" at bounding box center [461, 129] width 25 height 25
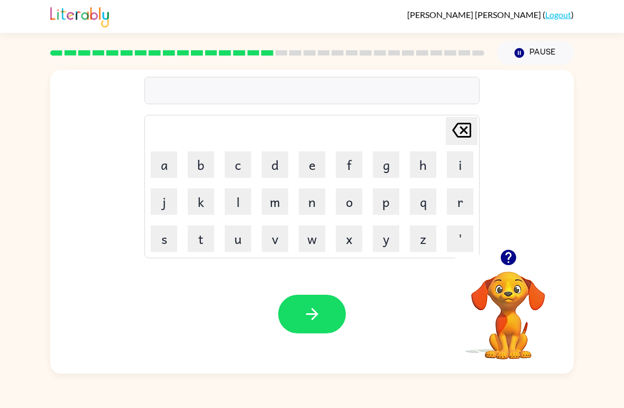
click at [464, 198] on button "r" at bounding box center [460, 201] width 26 height 26
click at [167, 200] on button "j" at bounding box center [164, 201] width 26 height 26
click at [464, 138] on icon at bounding box center [461, 130] width 19 height 15
click at [163, 161] on button "a" at bounding box center [164, 164] width 26 height 26
click at [286, 198] on button "m" at bounding box center [275, 201] width 26 height 26
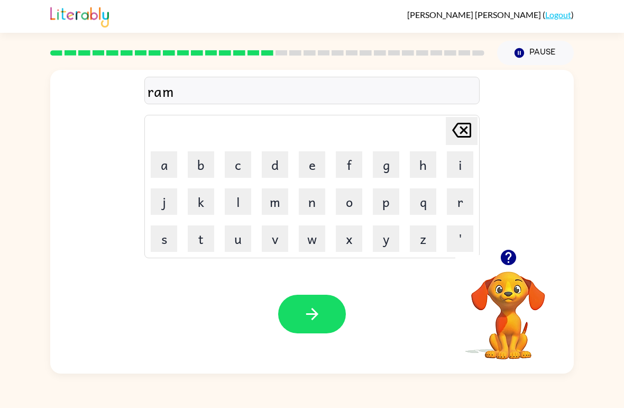
click at [503, 264] on icon "button" at bounding box center [508, 257] width 19 height 19
click at [316, 326] on button "button" at bounding box center [312, 314] width 68 height 39
click at [507, 252] on icon "button" at bounding box center [507, 257] width 15 height 15
click at [415, 231] on button "z" at bounding box center [423, 238] width 26 height 26
click at [467, 128] on icon at bounding box center [461, 130] width 19 height 15
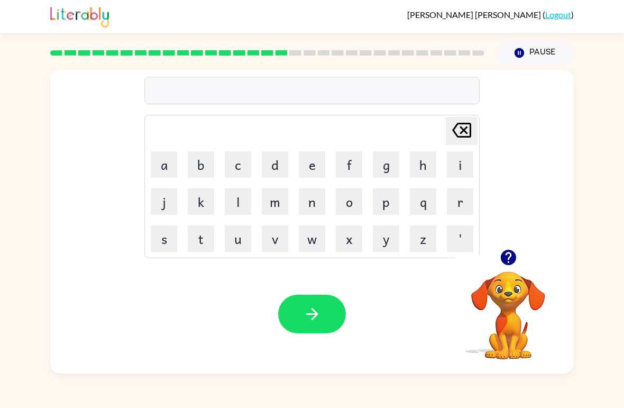
click at [206, 166] on button "b" at bounding box center [201, 164] width 26 height 26
click at [468, 202] on button "r" at bounding box center [460, 201] width 26 height 26
click at [464, 166] on button "i" at bounding box center [460, 164] width 26 height 26
click at [283, 207] on button "m" at bounding box center [275, 201] width 26 height 26
click at [283, 206] on button "m" at bounding box center [275, 201] width 26 height 26
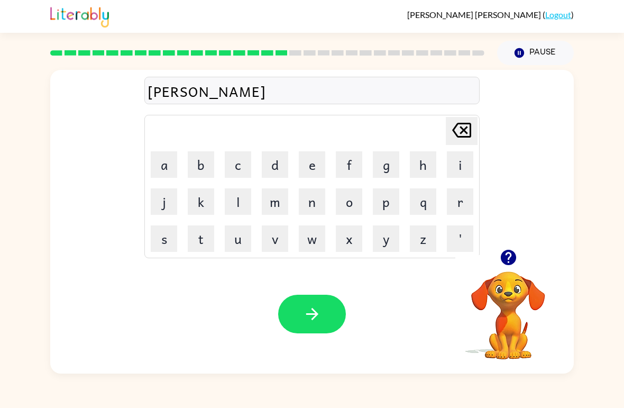
click at [450, 170] on button "i" at bounding box center [460, 164] width 26 height 26
click at [314, 203] on button "n" at bounding box center [312, 201] width 26 height 26
click at [385, 167] on button "g" at bounding box center [386, 164] width 26 height 26
click at [318, 308] on icon "button" at bounding box center [312, 314] width 19 height 19
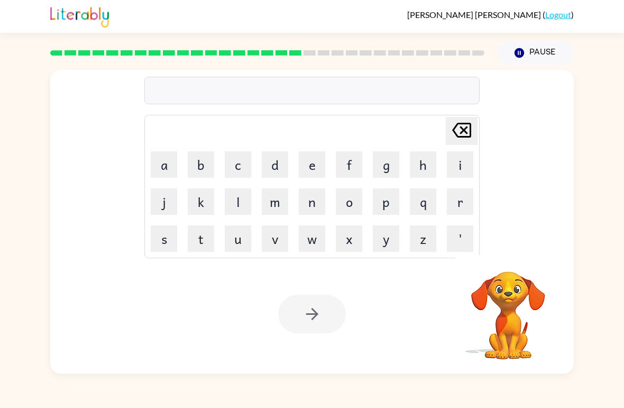
click at [460, 198] on button "r" at bounding box center [460, 201] width 26 height 26
click at [456, 166] on button "i" at bounding box center [460, 164] width 26 height 26
click at [165, 241] on button "s" at bounding box center [164, 238] width 26 height 26
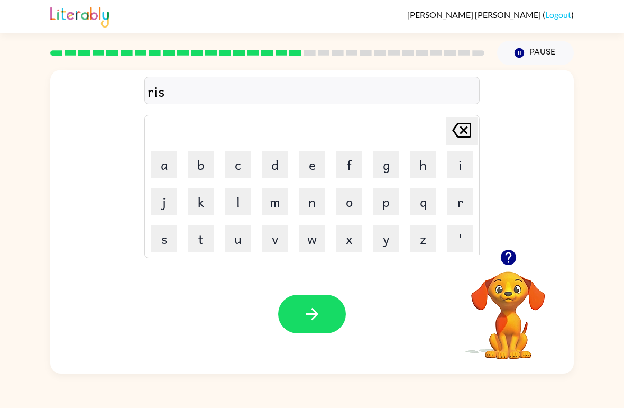
click at [203, 201] on button "k" at bounding box center [201, 201] width 26 height 26
click at [465, 166] on button "i" at bounding box center [460, 164] width 26 height 26
click at [308, 172] on button "e" at bounding box center [312, 164] width 26 height 26
click at [169, 241] on button "s" at bounding box center [164, 238] width 26 height 26
click at [197, 244] on button "t" at bounding box center [201, 238] width 26 height 26
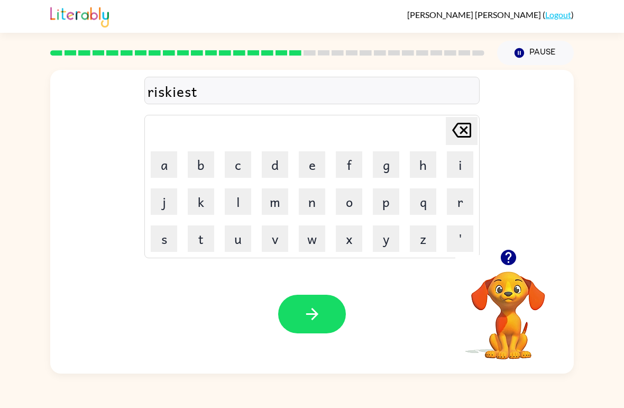
click at [326, 321] on button "button" at bounding box center [312, 314] width 68 height 39
click at [167, 159] on button "a" at bounding box center [164, 164] width 26 height 26
click at [467, 204] on button "r" at bounding box center [460, 201] width 26 height 26
click at [245, 161] on button "c" at bounding box center [238, 164] width 26 height 26
click at [424, 161] on button "h" at bounding box center [423, 164] width 26 height 26
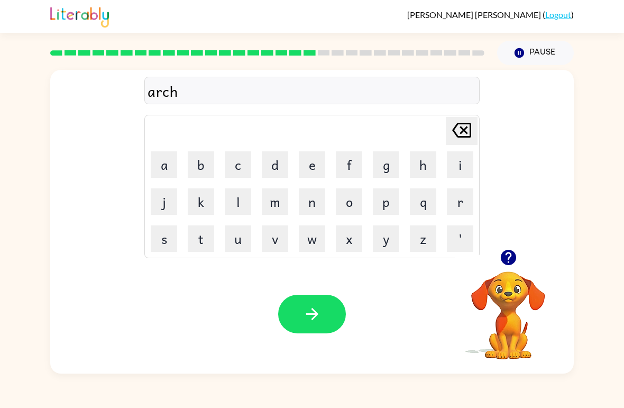
click at [504, 259] on icon "button" at bounding box center [507, 257] width 15 height 15
click at [317, 243] on button "w" at bounding box center [312, 238] width 26 height 26
click at [166, 159] on button "a" at bounding box center [164, 164] width 26 height 26
click at [361, 231] on button "x" at bounding box center [349, 238] width 26 height 26
click at [470, 128] on icon at bounding box center [461, 130] width 19 height 15
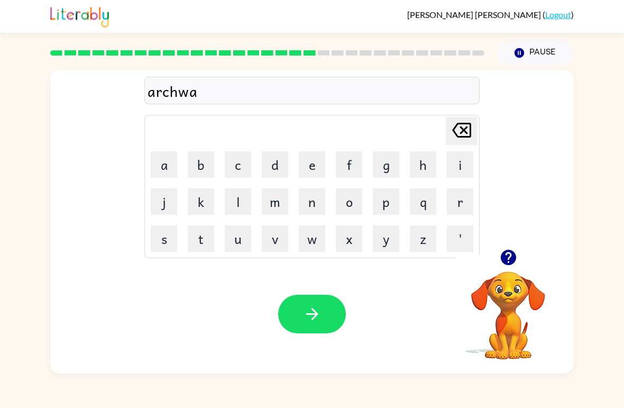
click at [389, 234] on button "y" at bounding box center [386, 238] width 26 height 26
click at [331, 315] on button "button" at bounding box center [312, 314] width 68 height 39
click at [358, 159] on button "f" at bounding box center [349, 164] width 26 height 26
click at [357, 201] on button "o" at bounding box center [349, 201] width 26 height 26
click at [226, 199] on button "l" at bounding box center [238, 201] width 26 height 26
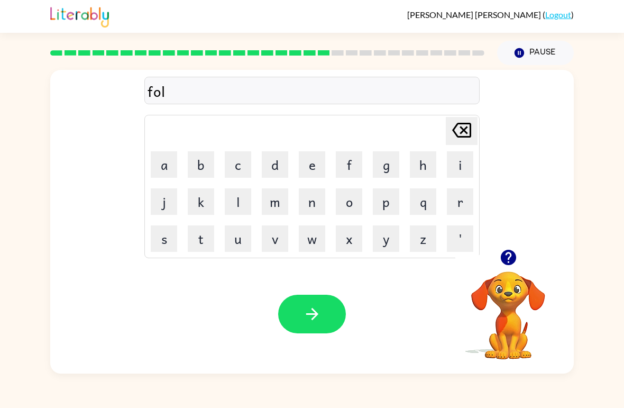
click at [226, 199] on button "l" at bounding box center [238, 201] width 26 height 26
click at [352, 198] on button "o" at bounding box center [349, 201] width 26 height 26
click at [314, 243] on button "w" at bounding box center [312, 238] width 26 height 26
click at [309, 326] on button "button" at bounding box center [312, 314] width 68 height 39
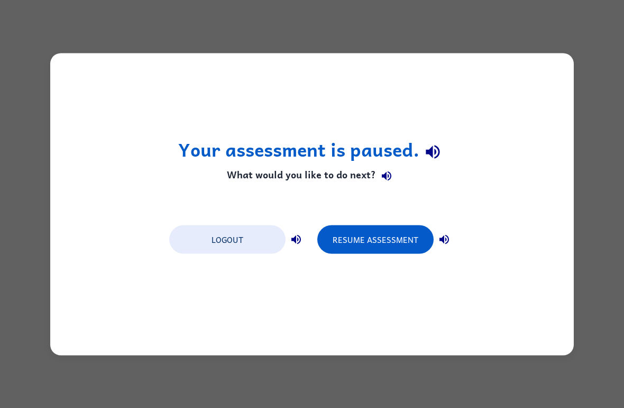
click at [395, 250] on button "Resume Assessment" at bounding box center [375, 239] width 116 height 29
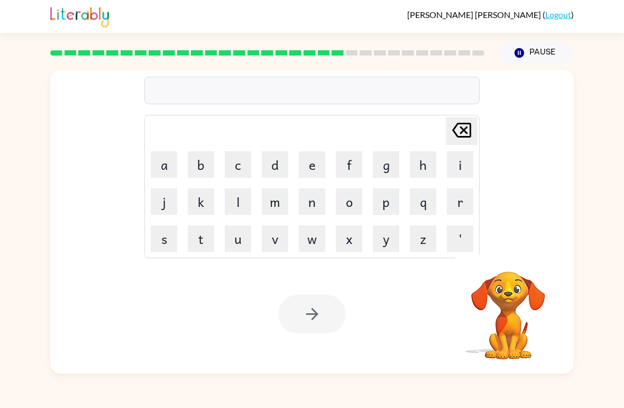
click at [241, 171] on button "c" at bounding box center [238, 164] width 26 height 26
click at [306, 164] on button "e" at bounding box center [312, 164] width 26 height 26
click at [318, 201] on button "n" at bounding box center [312, 201] width 26 height 26
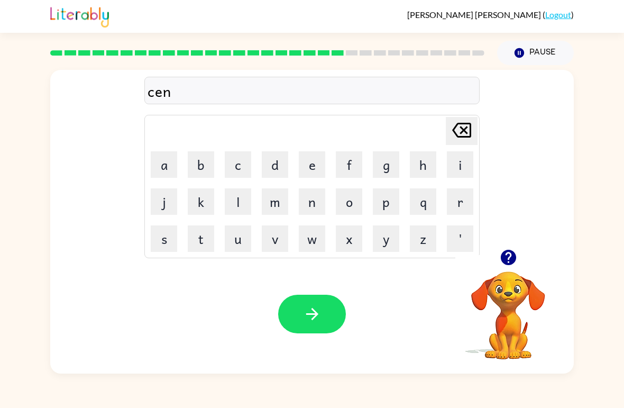
click at [213, 235] on button "t" at bounding box center [201, 238] width 26 height 26
click at [461, 161] on button "i" at bounding box center [460, 164] width 26 height 26
click at [382, 205] on button "p" at bounding box center [386, 201] width 26 height 26
click at [308, 169] on button "e" at bounding box center [312, 164] width 26 height 26
click at [277, 165] on button "d" at bounding box center [275, 164] width 26 height 26
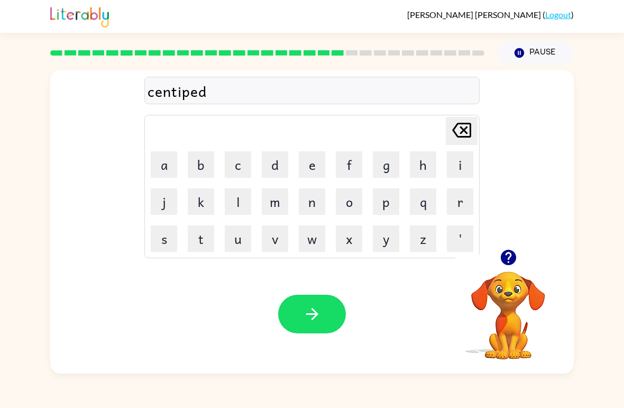
click at [303, 168] on button "e" at bounding box center [312, 164] width 26 height 26
click at [336, 320] on button "button" at bounding box center [312, 314] width 68 height 39
click at [162, 235] on button "s" at bounding box center [164, 238] width 26 height 26
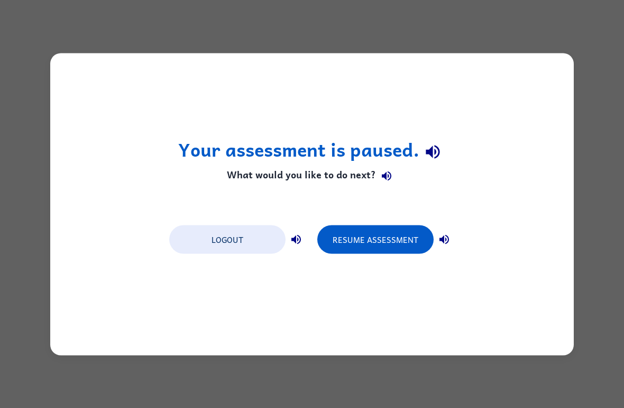
click at [382, 243] on button "Resume Assessment" at bounding box center [375, 239] width 116 height 29
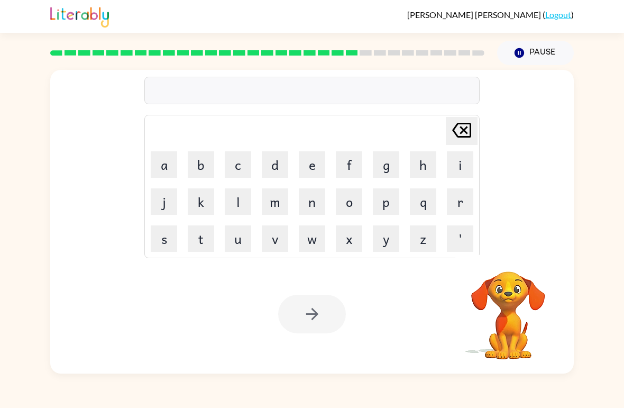
click at [174, 243] on button "s" at bounding box center [164, 238] width 26 height 26
click at [241, 231] on button "u" at bounding box center [238, 238] width 26 height 26
click at [161, 236] on button "s" at bounding box center [164, 238] width 26 height 26
click at [192, 238] on button "t" at bounding box center [201, 238] width 26 height 26
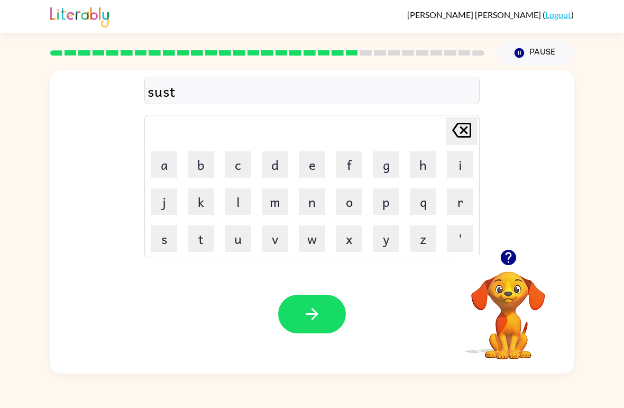
click at [168, 166] on button "a" at bounding box center [164, 164] width 26 height 26
click at [448, 165] on button "i" at bounding box center [460, 164] width 26 height 26
click at [316, 200] on button "n" at bounding box center [312, 201] width 26 height 26
click at [297, 286] on div "Your browser must support playing .mp4 files to use Literably. Please try using…" at bounding box center [312, 313] width 524 height 119
click at [327, 317] on button "button" at bounding box center [312, 314] width 68 height 39
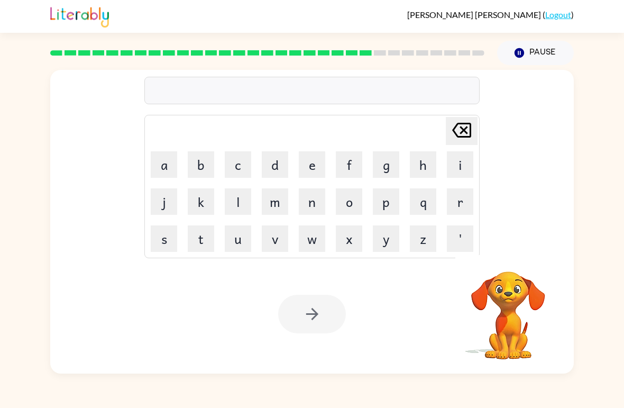
click at [351, 167] on button "f" at bounding box center [349, 164] width 26 height 26
click at [353, 211] on button "o" at bounding box center [349, 201] width 26 height 26
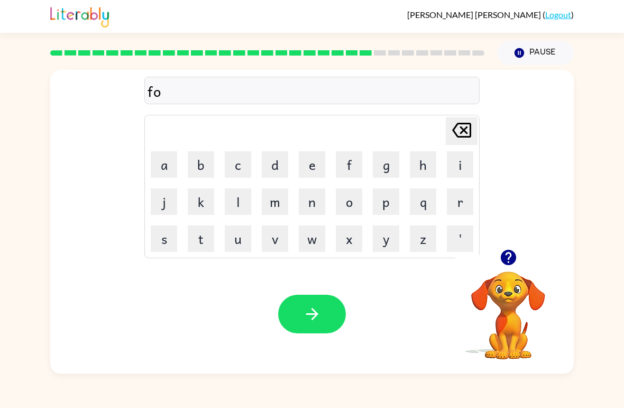
click at [462, 203] on button "r" at bounding box center [460, 201] width 26 height 26
click at [320, 243] on button "w" at bounding box center [312, 238] width 26 height 26
click at [166, 168] on button "a" at bounding box center [164, 164] width 26 height 26
click at [464, 202] on button "r" at bounding box center [460, 201] width 26 height 26
click at [272, 159] on button "d" at bounding box center [275, 164] width 26 height 26
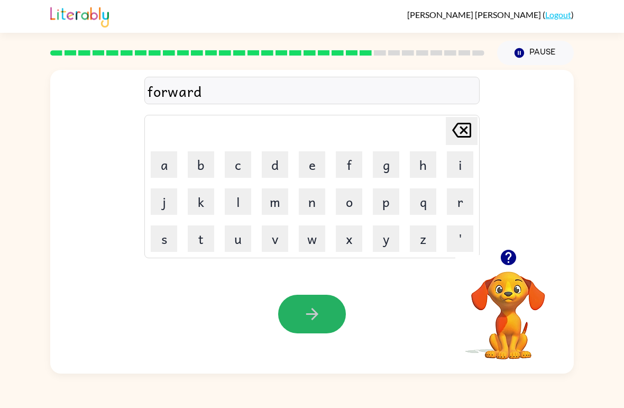
click at [340, 314] on button "button" at bounding box center [312, 314] width 68 height 39
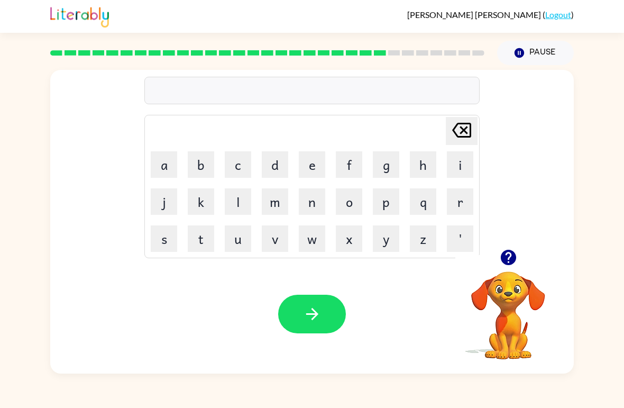
click at [507, 261] on icon "button" at bounding box center [507, 257] width 15 height 15
click at [593, 108] on div "[PERSON_NAME] last character input a b c d e f g h i j k l m n o p q r s t u v …" at bounding box center [312, 219] width 624 height 308
click at [456, 208] on button "r" at bounding box center [460, 201] width 26 height 26
click at [333, 162] on td "f" at bounding box center [349, 165] width 36 height 36
click at [304, 158] on button "e" at bounding box center [312, 164] width 26 height 26
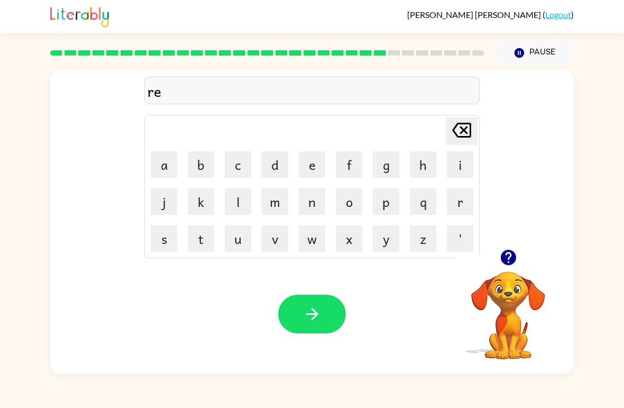
click at [245, 193] on button "l" at bounding box center [238, 201] width 26 height 26
click at [168, 166] on button "a" at bounding box center [164, 164] width 26 height 26
click at [202, 240] on button "t" at bounding box center [201, 238] width 26 height 26
click at [312, 167] on button "e" at bounding box center [312, 164] width 26 height 26
click at [277, 166] on button "d" at bounding box center [275, 164] width 26 height 26
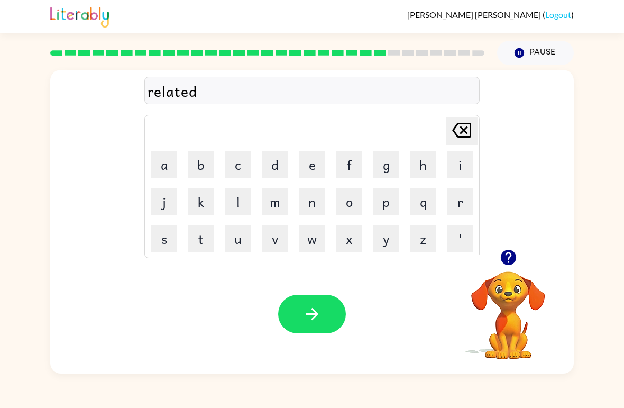
click at [321, 316] on icon "button" at bounding box center [312, 314] width 19 height 19
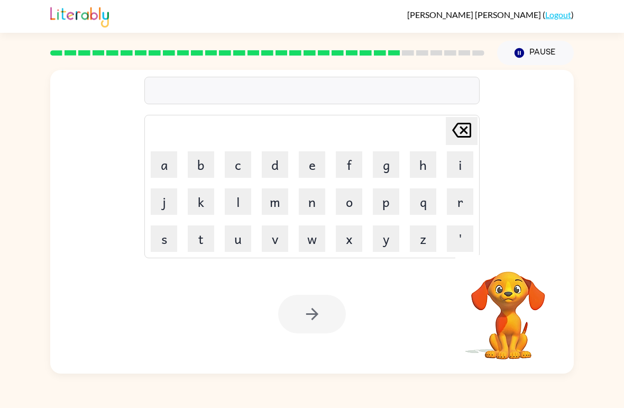
click at [388, 170] on button "g" at bounding box center [386, 164] width 26 height 26
click at [352, 197] on button "o" at bounding box center [349, 201] width 26 height 26
click at [199, 173] on button "b" at bounding box center [201, 164] width 26 height 26
click at [236, 199] on button "l" at bounding box center [238, 201] width 26 height 26
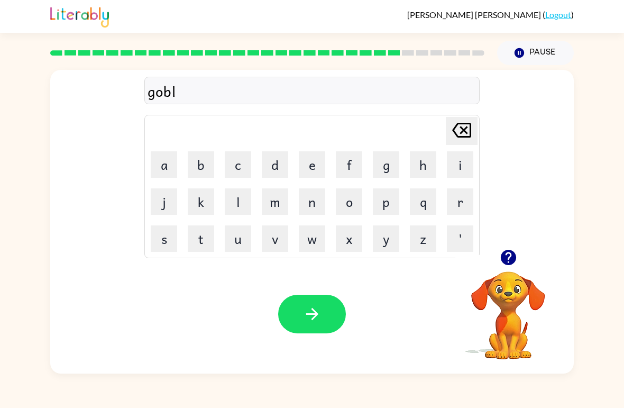
click at [311, 207] on button "n" at bounding box center [312, 201] width 26 height 26
click at [463, 131] on icon at bounding box center [461, 130] width 19 height 15
click at [459, 163] on button "i" at bounding box center [460, 164] width 26 height 26
click at [320, 202] on button "n" at bounding box center [312, 201] width 26 height 26
click at [320, 318] on icon "button" at bounding box center [312, 314] width 19 height 19
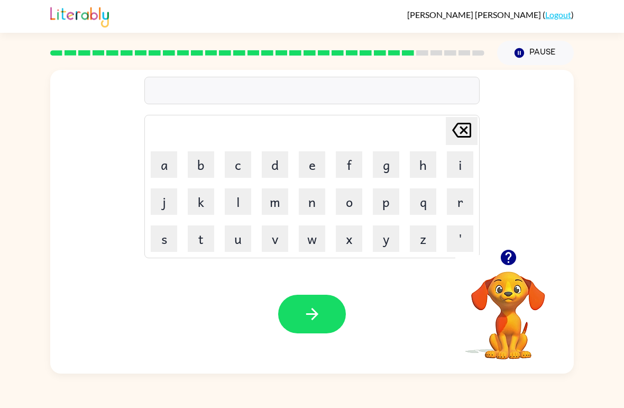
click at [249, 206] on button "l" at bounding box center [238, 201] width 26 height 26
click at [244, 239] on button "u" at bounding box center [238, 238] width 26 height 26
click at [267, 202] on button "m" at bounding box center [275, 201] width 26 height 26
click at [203, 163] on button "b" at bounding box center [201, 164] width 26 height 26
click at [313, 168] on button "e" at bounding box center [312, 164] width 26 height 26
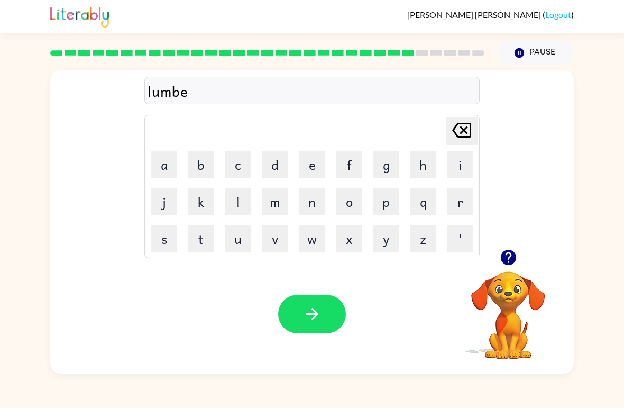
click at [454, 195] on button "r" at bounding box center [460, 201] width 26 height 26
click at [506, 254] on icon "button" at bounding box center [508, 257] width 19 height 19
click at [162, 192] on button "j" at bounding box center [164, 201] width 26 height 26
click at [157, 166] on button "a" at bounding box center [164, 164] width 26 height 26
click at [240, 173] on button "c" at bounding box center [238, 164] width 26 height 26
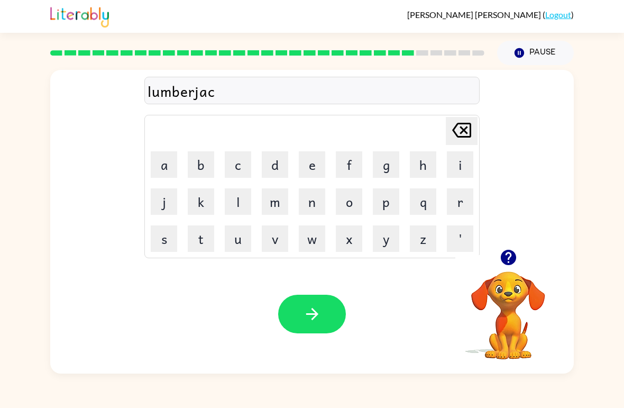
click at [195, 203] on button "k" at bounding box center [201, 201] width 26 height 26
click at [321, 305] on button "button" at bounding box center [312, 314] width 68 height 39
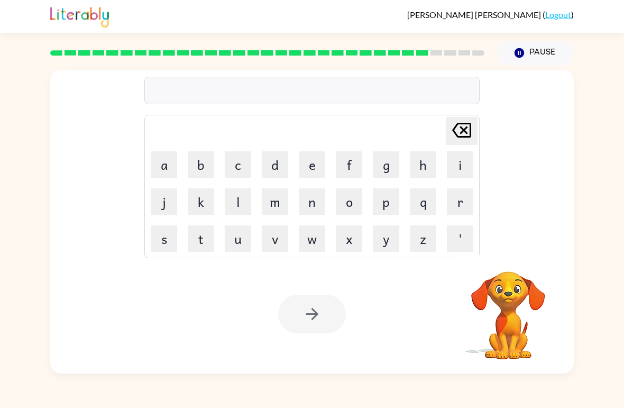
click at [388, 202] on button "p" at bounding box center [386, 201] width 26 height 26
click at [454, 160] on button "i" at bounding box center [460, 164] width 26 height 26
click at [315, 163] on button "e" at bounding box center [312, 164] width 26 height 26
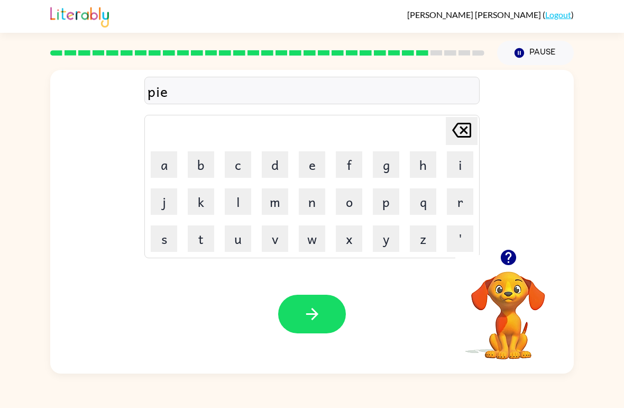
click at [460, 202] on button "r" at bounding box center [460, 201] width 26 height 26
click at [238, 161] on button "c" at bounding box center [238, 164] width 26 height 26
click at [305, 163] on button "e" at bounding box center [312, 164] width 26 height 26
click at [323, 322] on button "button" at bounding box center [312, 314] width 68 height 39
click at [357, 153] on button "f" at bounding box center [349, 164] width 26 height 26
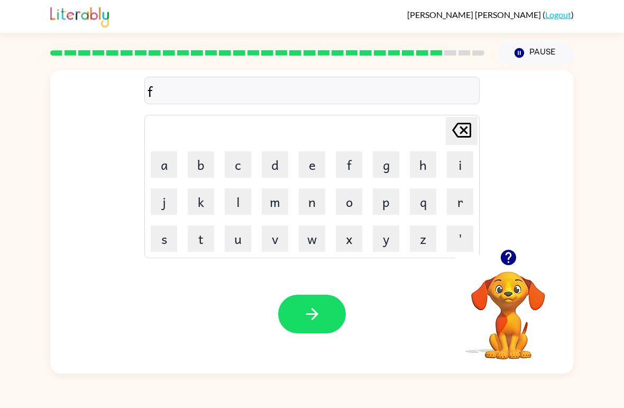
click at [458, 161] on button "i" at bounding box center [460, 164] width 26 height 26
click at [317, 197] on button "n" at bounding box center [312, 201] width 26 height 26
click at [306, 312] on icon "button" at bounding box center [312, 314] width 19 height 19
click at [159, 250] on button "s" at bounding box center [164, 238] width 26 height 26
click at [454, 164] on button "i" at bounding box center [460, 164] width 26 height 26
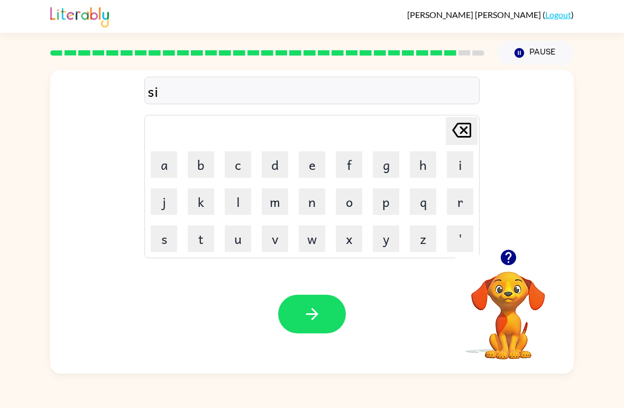
click at [247, 197] on button "l" at bounding box center [238, 201] width 26 height 26
click at [281, 241] on button "v" at bounding box center [275, 238] width 26 height 26
click at [316, 168] on button "e" at bounding box center [312, 164] width 26 height 26
click at [466, 197] on button "r" at bounding box center [460, 201] width 26 height 26
click at [312, 241] on button "w" at bounding box center [312, 238] width 26 height 26
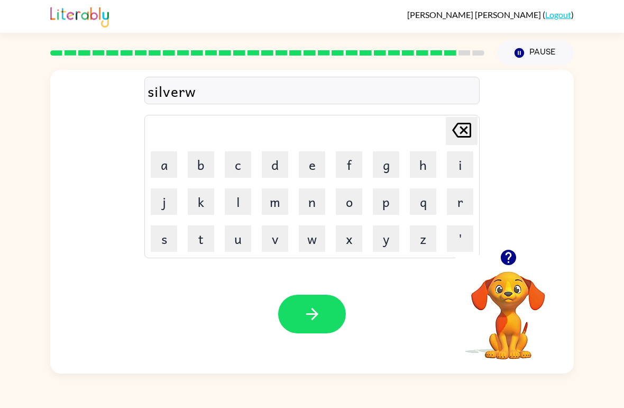
click at [175, 160] on button "a" at bounding box center [164, 164] width 26 height 26
click at [459, 199] on button "r" at bounding box center [460, 201] width 26 height 26
click at [313, 170] on button "e" at bounding box center [312, 164] width 26 height 26
click at [317, 308] on icon "button" at bounding box center [312, 314] width 19 height 19
click at [506, 260] on icon "button" at bounding box center [507, 257] width 15 height 15
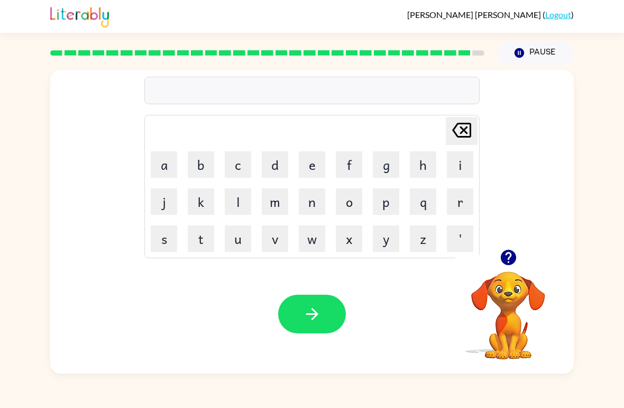
click at [505, 268] on button "button" at bounding box center [508, 257] width 27 height 27
click at [608, 201] on div "[PERSON_NAME] last character input a b c d e f g h i j k l m n o p q r s t u v …" at bounding box center [312, 219] width 624 height 308
click at [247, 241] on button "u" at bounding box center [238, 238] width 26 height 26
click at [201, 176] on button "b" at bounding box center [201, 164] width 26 height 26
click at [281, 172] on button "d" at bounding box center [275, 164] width 26 height 26
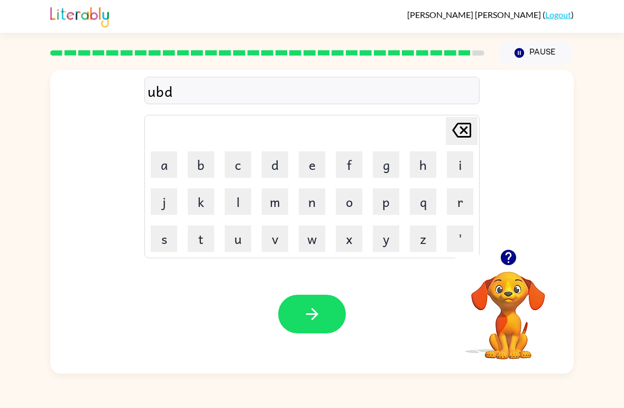
click at [187, 180] on td "b" at bounding box center [201, 165] width 36 height 36
click at [176, 204] on button "j" at bounding box center [164, 201] width 26 height 26
click at [453, 128] on icon "[PERSON_NAME] last character input" at bounding box center [461, 129] width 25 height 25
click at [453, 127] on icon "[PERSON_NAME] last character input" at bounding box center [461, 129] width 25 height 25
click at [457, 136] on icon at bounding box center [461, 130] width 19 height 15
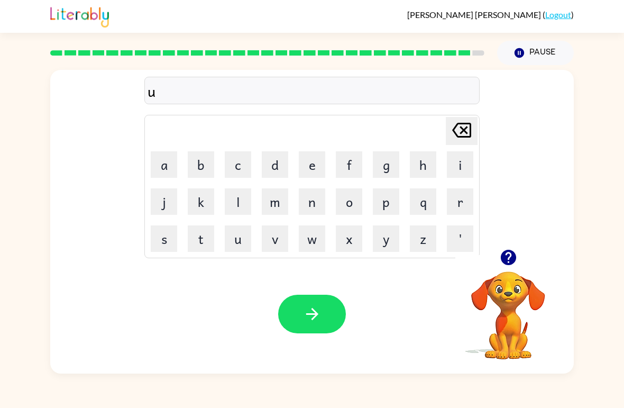
click at [457, 135] on icon at bounding box center [461, 130] width 19 height 15
click at [469, 140] on icon "[PERSON_NAME] last character input" at bounding box center [461, 129] width 25 height 25
click at [269, 232] on button "v" at bounding box center [275, 238] width 26 height 26
click at [468, 128] on icon at bounding box center [461, 130] width 19 height 15
click at [213, 291] on div "Your browser must support playing .mp4 files to use Literably. Please try using…" at bounding box center [312, 313] width 524 height 119
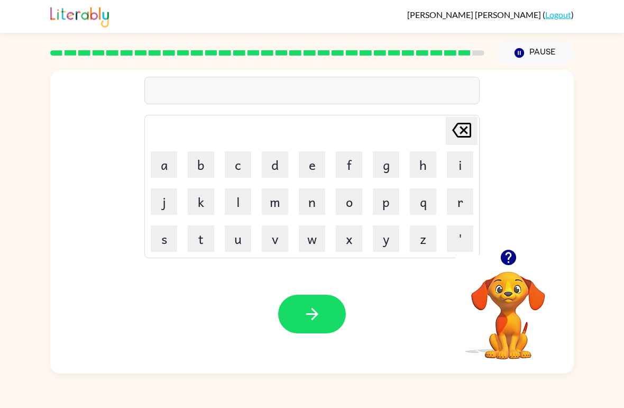
click at [238, 242] on button "u" at bounding box center [238, 238] width 26 height 26
click at [324, 199] on button "n" at bounding box center [312, 201] width 26 height 26
click at [162, 155] on button "a" at bounding box center [164, 164] width 26 height 26
click at [353, 177] on button "f" at bounding box center [349, 164] width 26 height 26
click at [467, 199] on button "r" at bounding box center [460, 201] width 26 height 26
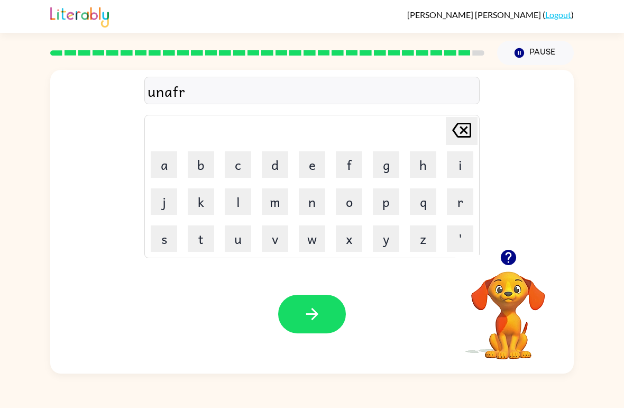
click at [166, 151] on button "a" at bounding box center [164, 164] width 26 height 26
click at [459, 164] on button "i" at bounding box center [460, 164] width 26 height 26
click at [272, 174] on button "d" at bounding box center [275, 164] width 26 height 26
click at [321, 299] on button "button" at bounding box center [312, 314] width 68 height 39
